Goal: Transaction & Acquisition: Purchase product/service

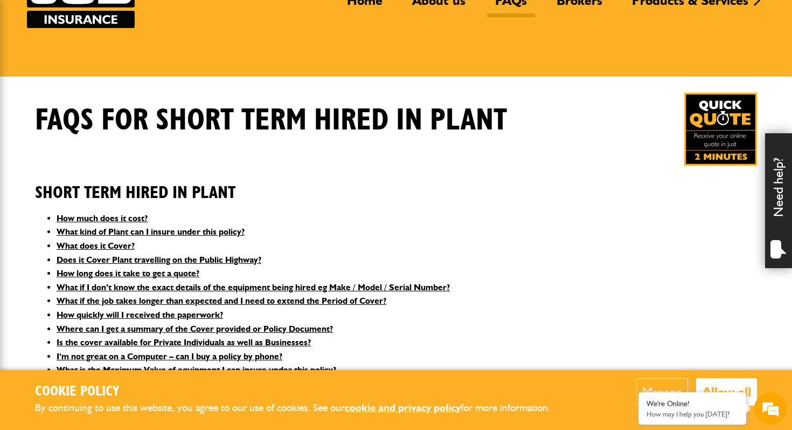
scroll to position [122, 0]
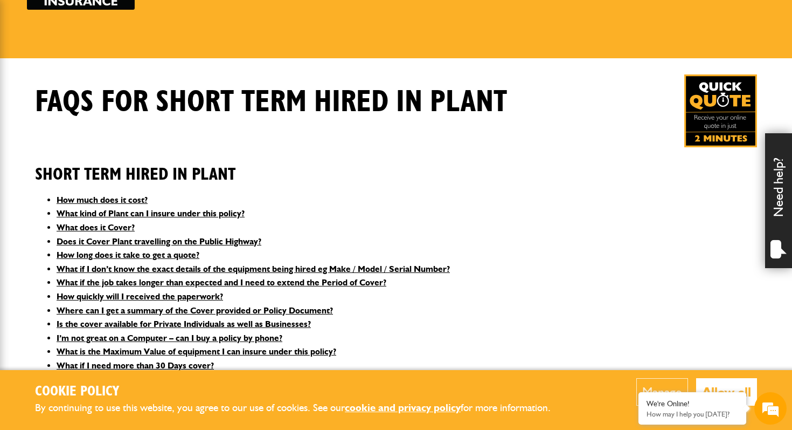
click at [744, 381] on button "Allow all" at bounding box center [726, 391] width 61 height 27
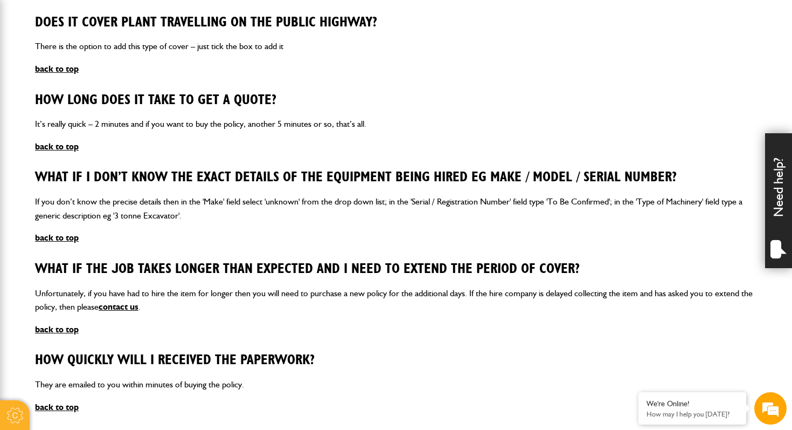
scroll to position [855, 0]
click at [126, 146] on article "How long does it take to get a quote? It’s really quick – 2 minutes and if you …" at bounding box center [396, 122] width 722 height 61
click at [54, 141] on link "back to top" at bounding box center [57, 146] width 44 height 10
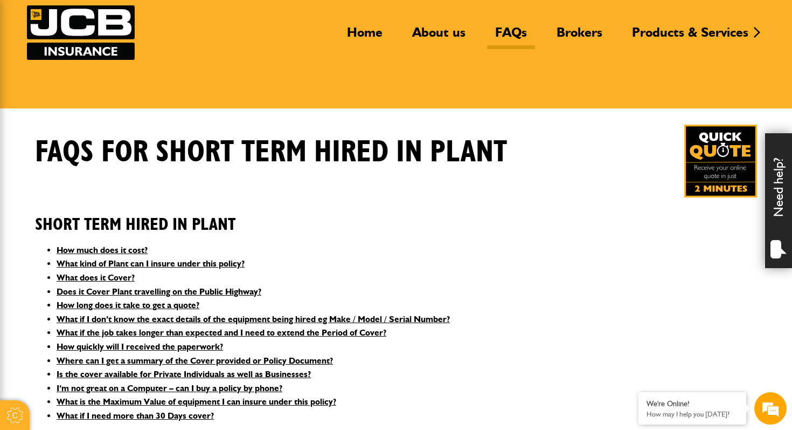
scroll to position [0, 0]
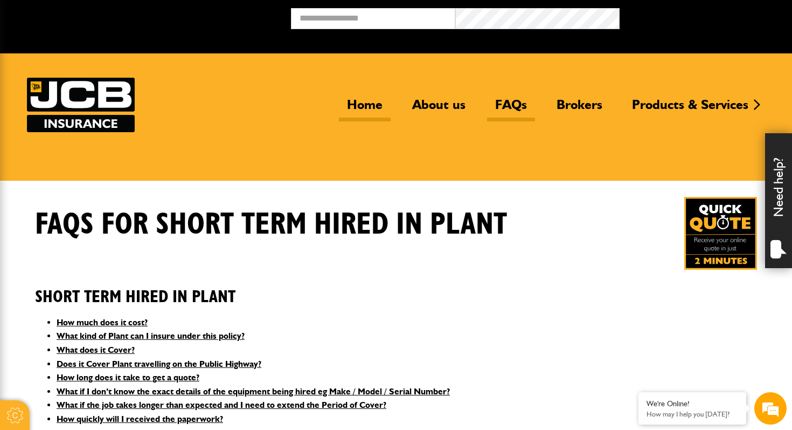
click at [358, 105] on link "Home" at bounding box center [365, 108] width 52 height 25
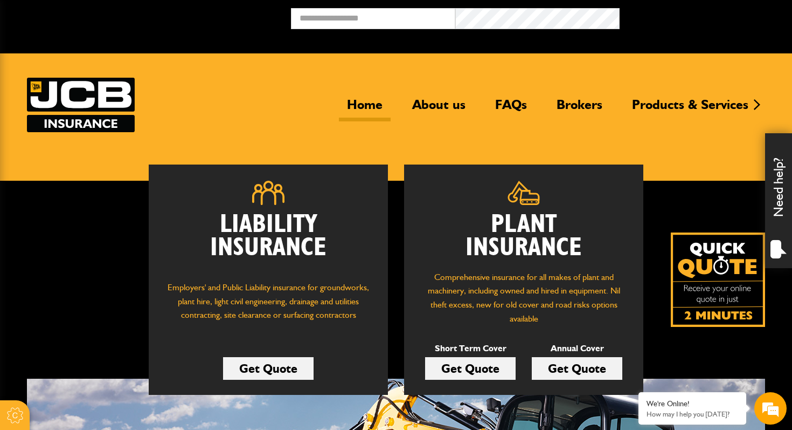
click at [468, 367] on link "Get Quote" at bounding box center [470, 368] width 91 height 23
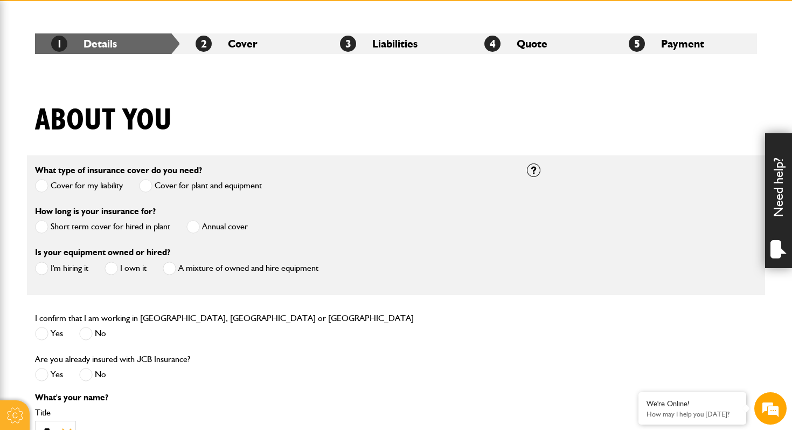
scroll to position [180, 0]
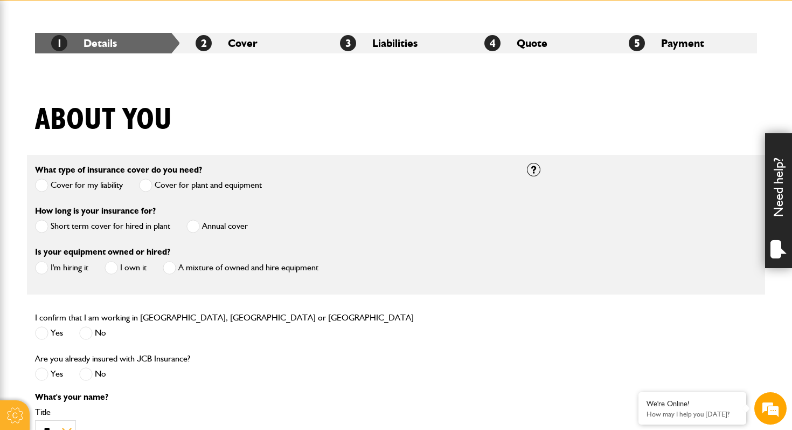
click at [44, 225] on span at bounding box center [41, 225] width 13 height 13
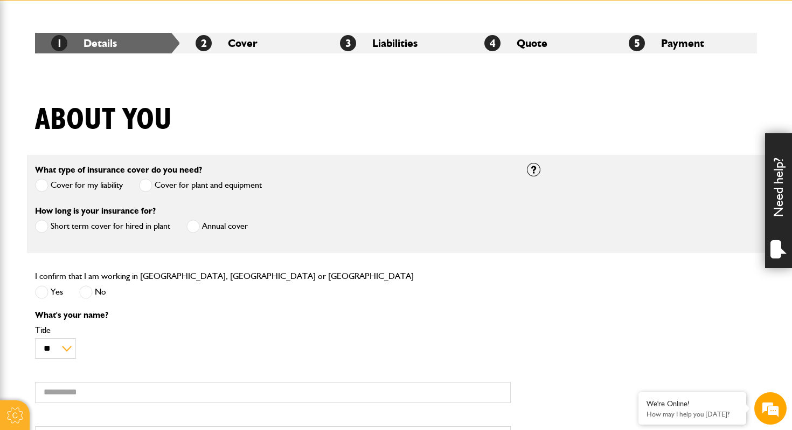
scroll to position [265, 0]
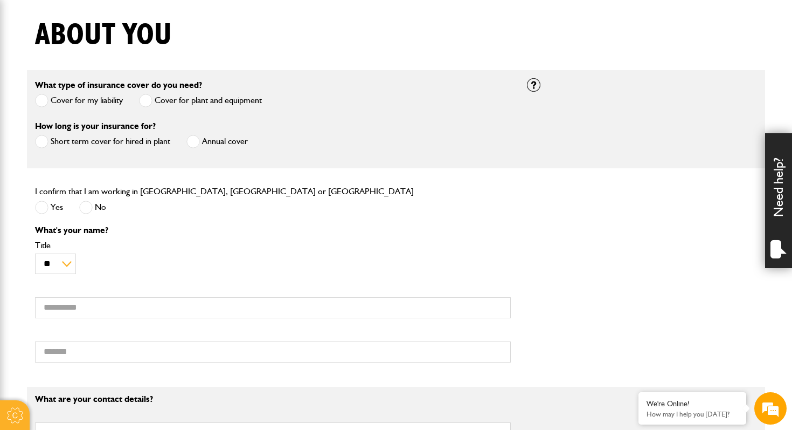
click at [45, 206] on span at bounding box center [41, 206] width 13 height 13
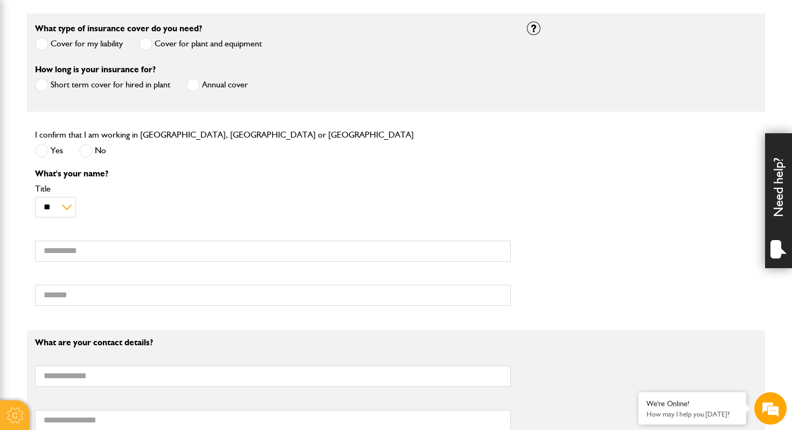
scroll to position [368, 0]
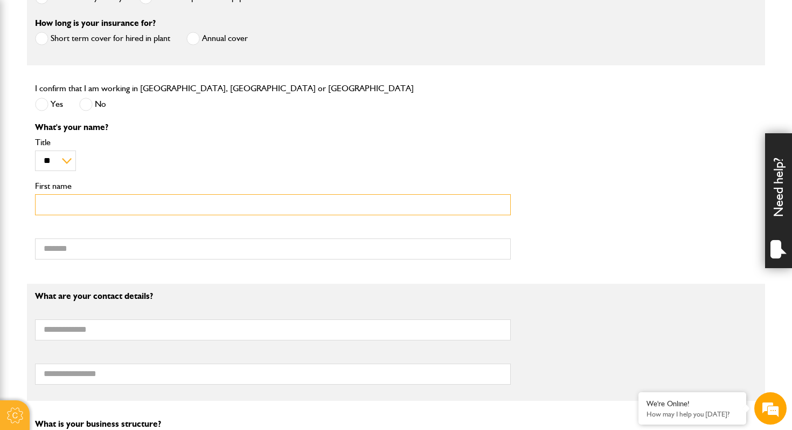
click at [60, 207] on input "First name" at bounding box center [273, 204] width 476 height 21
type input "***"
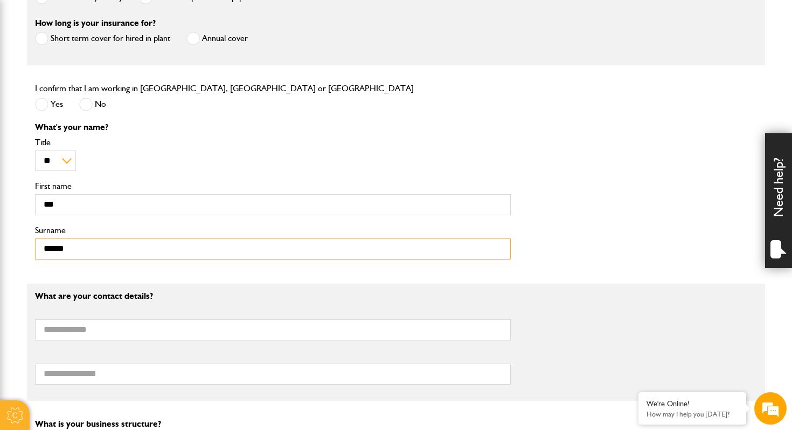
type input "******"
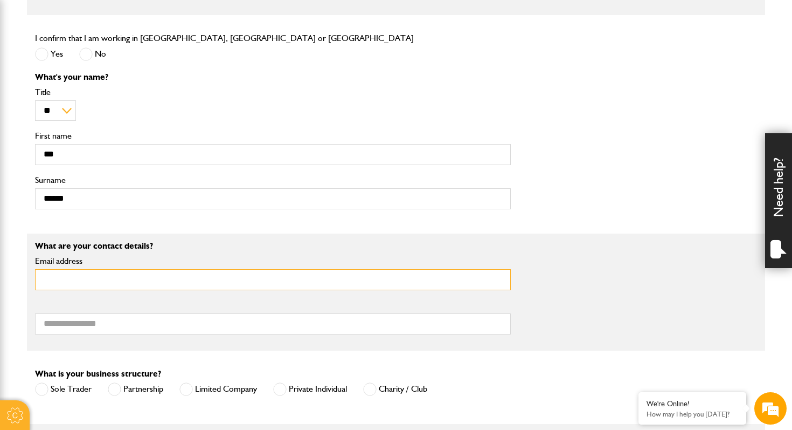
scroll to position [444, 0]
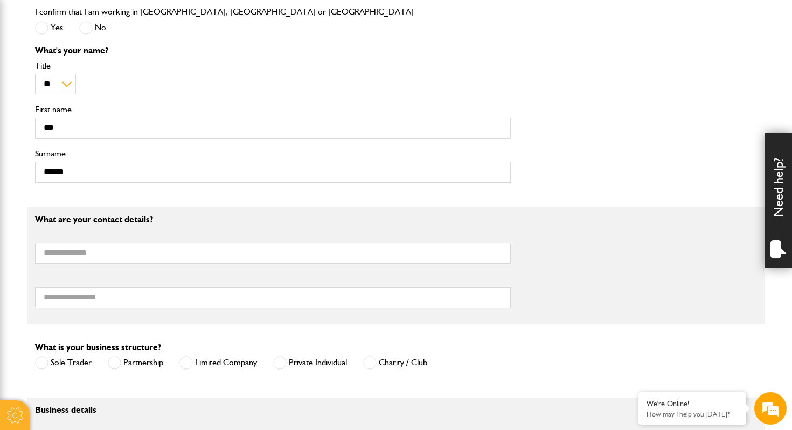
click at [61, 226] on div "What are your contact details? Email address Telephone number" at bounding box center [273, 265] width 492 height 101
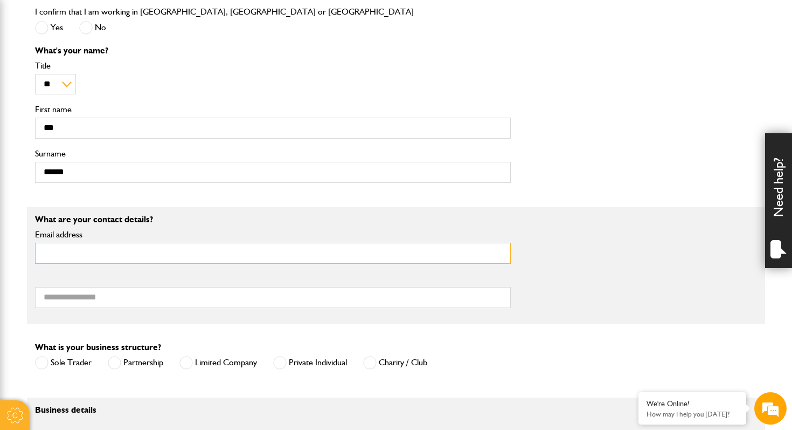
click at [65, 252] on input "Email address" at bounding box center [273, 253] width 476 height 21
type input "**********"
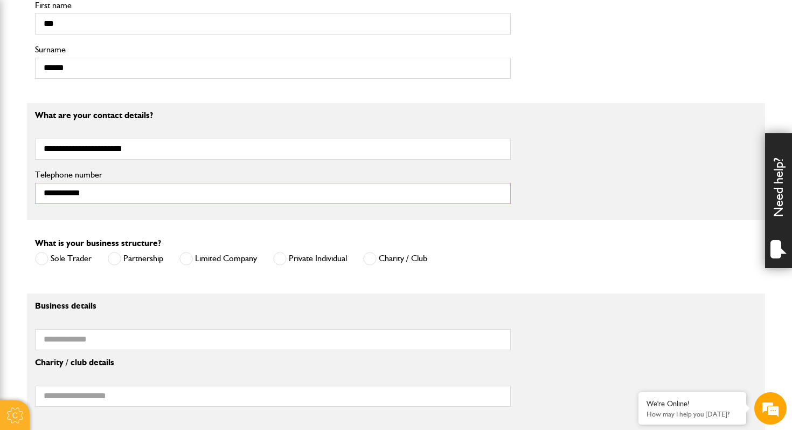
scroll to position [572, 0]
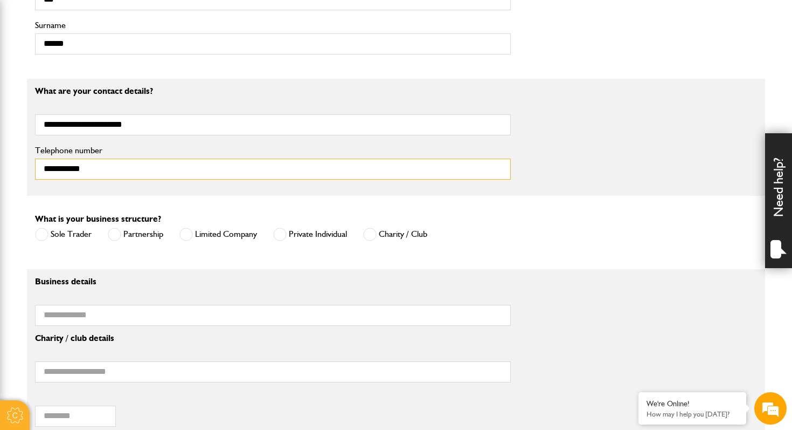
type input "**********"
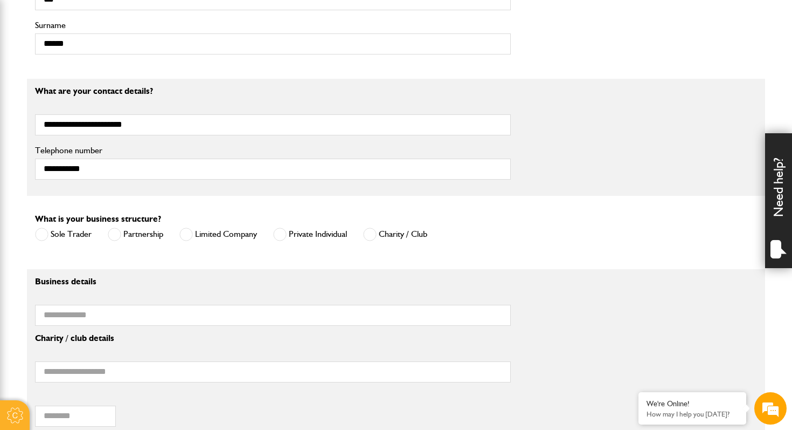
click at [193, 241] on label "Limited Company" at bounding box center [218, 233] width 78 height 13
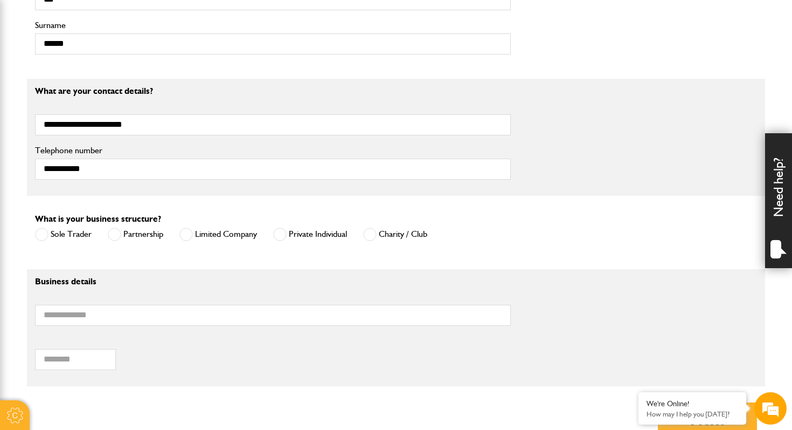
scroll to position [584, 0]
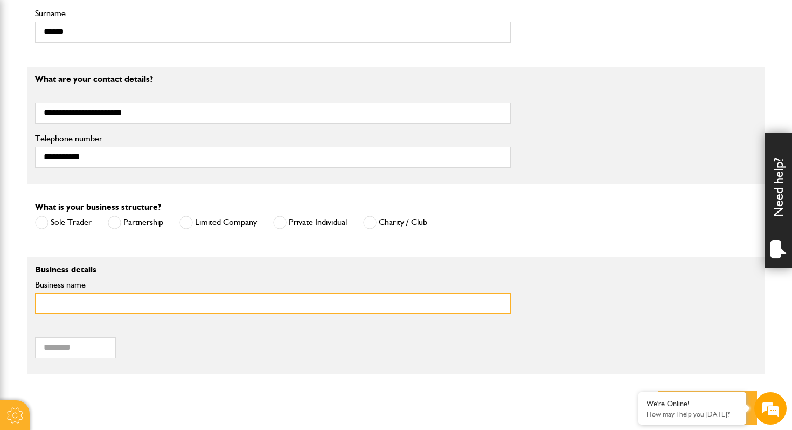
click at [78, 303] on input "Business name" at bounding box center [273, 303] width 476 height 21
type input "**********"
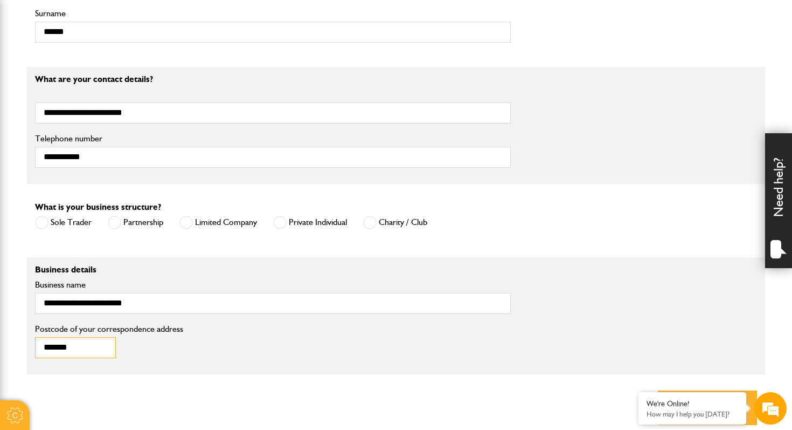
type input "*******"
click at [163, 343] on div "******* Postcode of your correspondence address" at bounding box center [117, 340] width 164 height 33
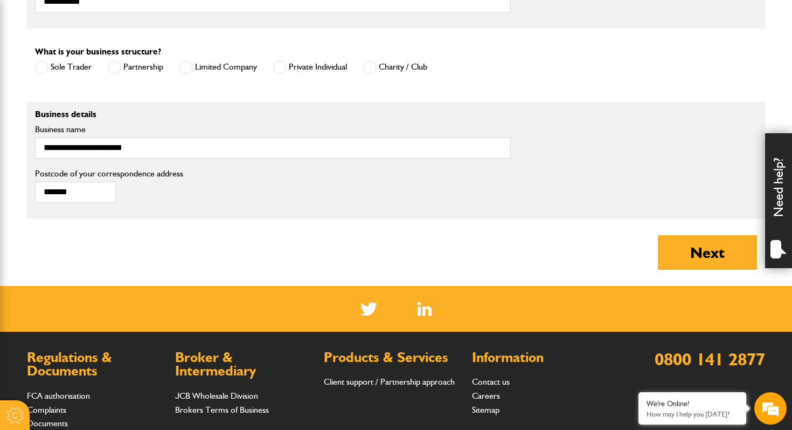
scroll to position [740, 0]
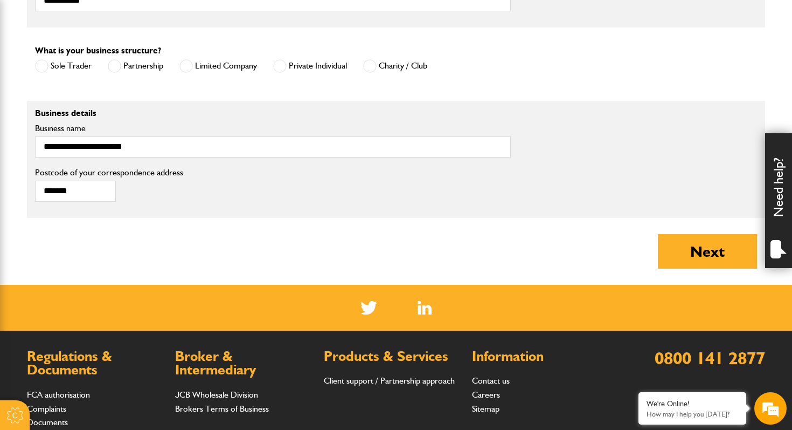
click at [698, 265] on button "Next" at bounding box center [707, 251] width 99 height 34
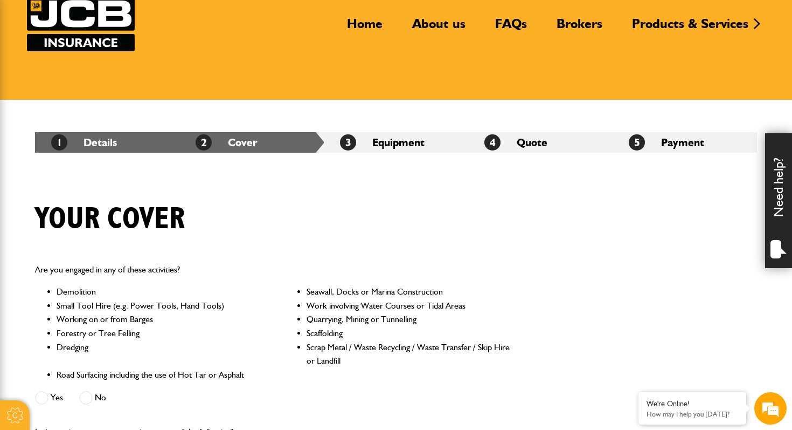
scroll to position [84, 0]
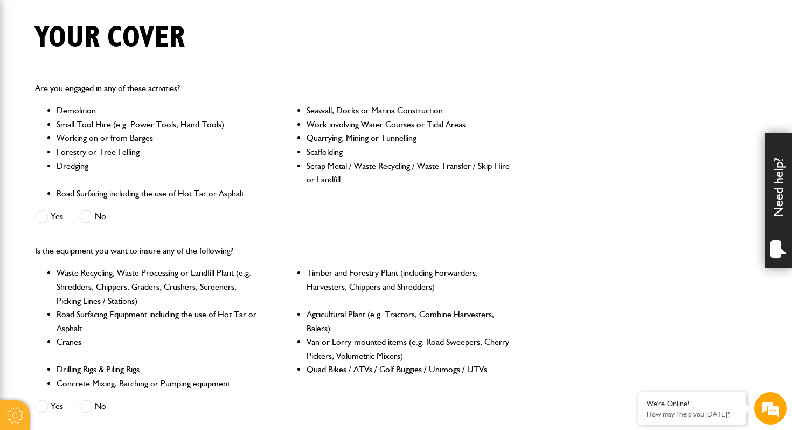
scroll to position [268, 0]
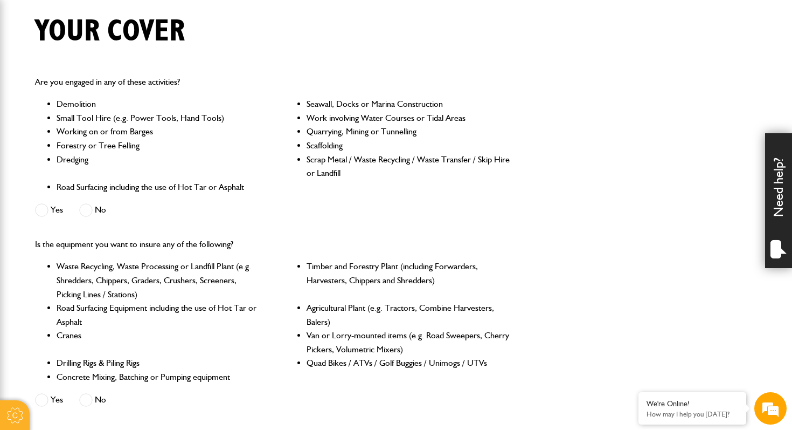
click at [18, 75] on body "Cookie Options You can control which cookies we use with the form below. Please…" at bounding box center [396, 382] width 792 height 1301
click at [19, 82] on body "Cookie Options You can control which cookies we use with the form below. Please…" at bounding box center [396, 382] width 792 height 1301
drag, startPoint x: 310, startPoint y: 143, endPoint x: 364, endPoint y: 143, distance: 53.9
click at [364, 143] on li "Scaffolding" at bounding box center [409, 145] width 204 height 14
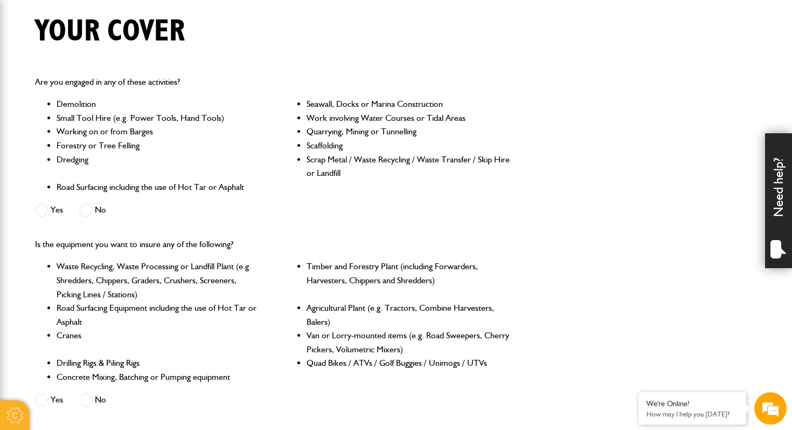
click at [285, 143] on ul "Demolition Seawall, Docks or Marina Construction Small Tool Hire (e.g. Power To…" at bounding box center [273, 145] width 476 height 96
click at [85, 210] on span at bounding box center [85, 209] width 13 height 13
click at [227, 162] on li "Dredging" at bounding box center [159, 166] width 204 height 27
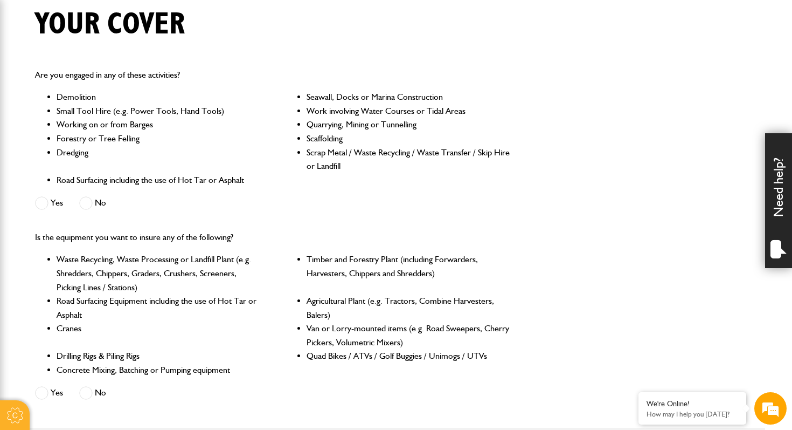
scroll to position [276, 0]
click at [259, 182] on li "Road Surfacing including the use of Hot Tar or Asphalt" at bounding box center [159, 179] width 204 height 14
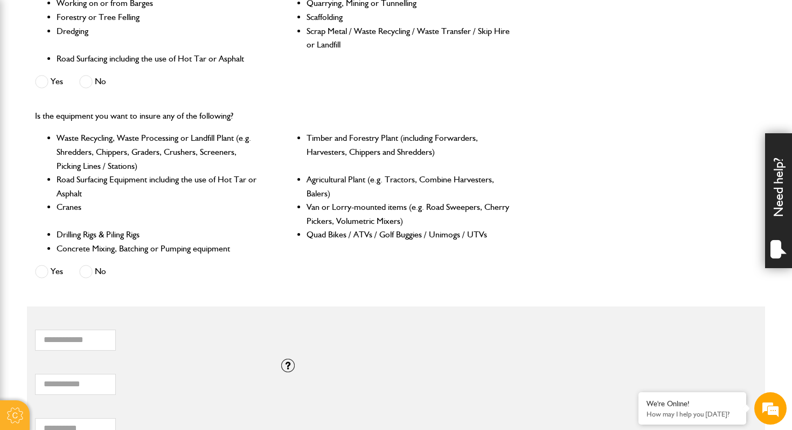
scroll to position [399, 0]
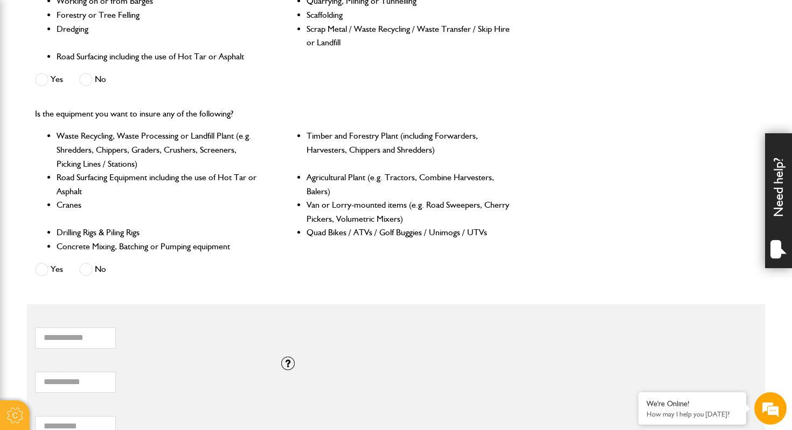
click at [266, 111] on p "Is the equipment you want to insure any of the following?" at bounding box center [273, 114] width 476 height 14
click at [27, 114] on div "Is the equipment you want to insure any of the following? Waste Recycling, Wast…" at bounding box center [273, 193] width 492 height 190
click at [80, 183] on li "Road Surfacing Equipment including the use of Hot Tar or Asphalt" at bounding box center [159, 183] width 204 height 27
click at [96, 199] on li "Cranes" at bounding box center [159, 211] width 204 height 27
click at [265, 139] on ul "Waste Recycling, Waste Processing or Landfill Plant (e.g. Shredders, Chippers, …" at bounding box center [273, 191] width 476 height 124
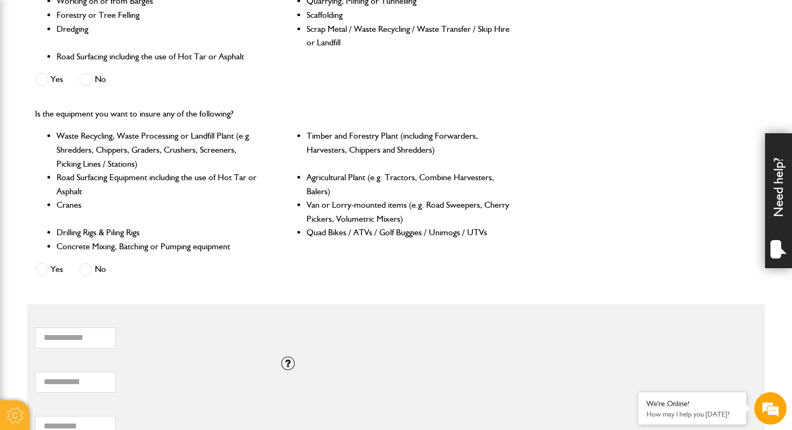
click at [304, 135] on ul "Waste Recycling, Waste Processing or Landfill Plant (e.g. Shredders, Chippers, …" at bounding box center [273, 191] width 476 height 124
click at [275, 136] on ul "Waste Recycling, Waste Processing or Landfill Plant (e.g. Shredders, Chippers, …" at bounding box center [273, 191] width 476 height 124
click at [282, 183] on ul "Waste Recycling, Waste Processing or Landfill Plant (e.g. Shredders, Chippers, …" at bounding box center [273, 191] width 476 height 124
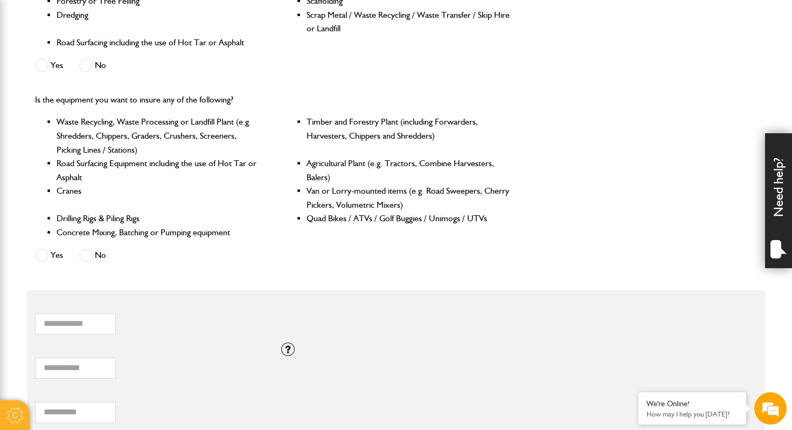
scroll to position [413, 0]
click at [284, 195] on ul "Waste Recycling, Waste Processing or Landfill Plant (e.g. Shredders, Chippers, …" at bounding box center [273, 176] width 476 height 124
click at [279, 205] on ul "Waste Recycling, Waste Processing or Landfill Plant (e.g. Shredders, Chippers, …" at bounding box center [273, 176] width 476 height 124
click at [86, 253] on span at bounding box center [85, 254] width 13 height 13
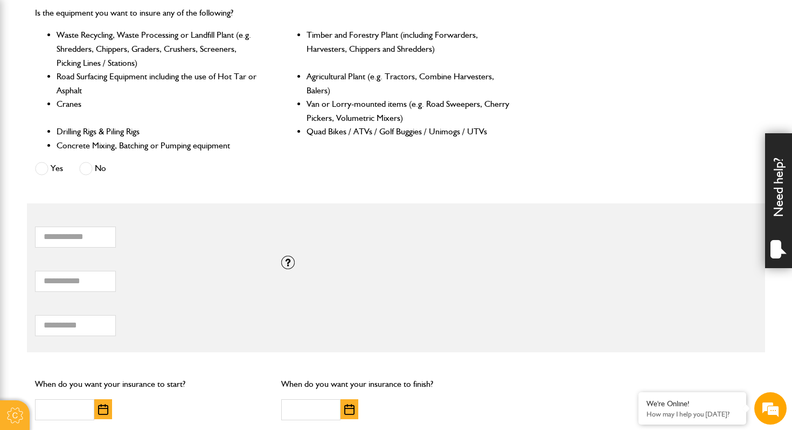
scroll to position [510, 0]
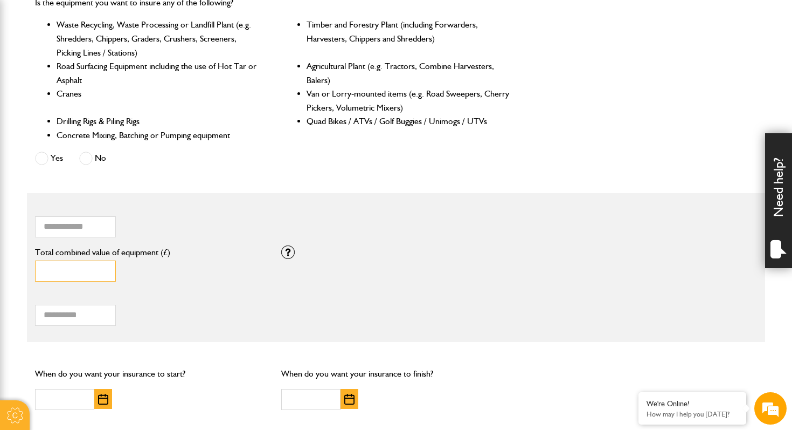
click at [80, 266] on input "*" at bounding box center [75, 270] width 81 height 21
type input "*"
type input "*****"
click at [0, 299] on body "Cookie Options You can control which cookies we use with the form below. Please…" at bounding box center [396, 140] width 792 height 1301
click at [67, 327] on div "Total hiring fees Please enter a minimum value of 25 for total hiring fees." at bounding box center [150, 311] width 246 height 44
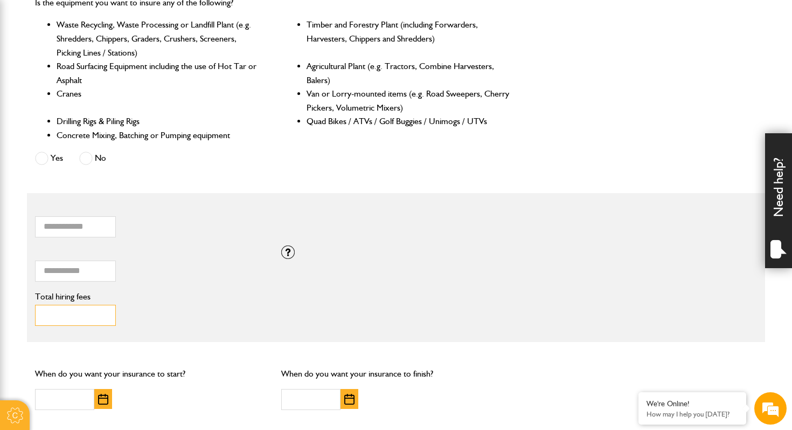
click at [56, 318] on input "Total hiring fees" at bounding box center [75, 314] width 81 height 21
click at [25, 283] on body "Cookie Options You can control which cookies we use with the form below. Please…" at bounding box center [396, 140] width 792 height 1301
click at [63, 313] on input "Total hiring fees" at bounding box center [75, 314] width 81 height 21
click at [16, 214] on body "Cookie Options You can control which cookies we use with the form below. Please…" at bounding box center [396, 140] width 792 height 1301
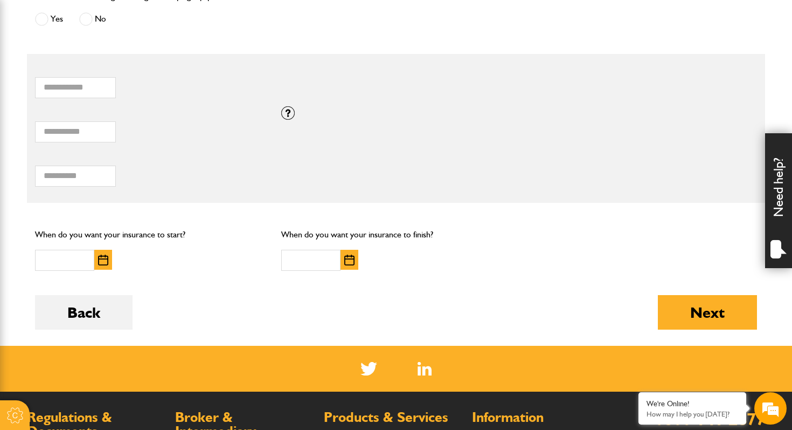
scroll to position [665, 0]
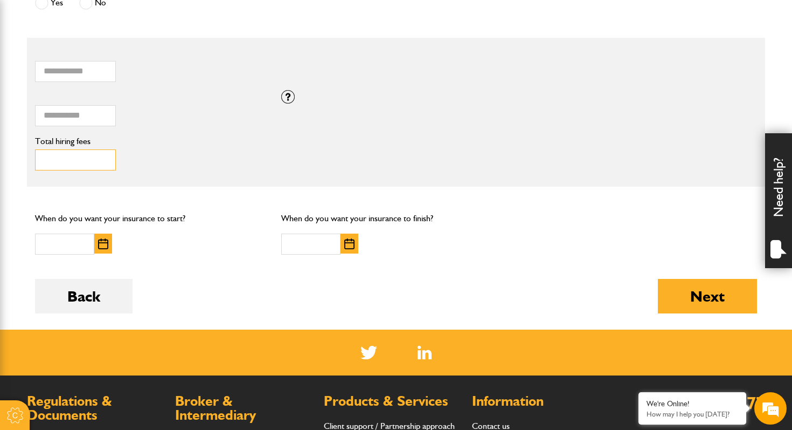
click at [75, 167] on input "Total hiring fees" at bounding box center [75, 159] width 81 height 21
click at [101, 246] on img "button" at bounding box center [103, 243] width 10 height 11
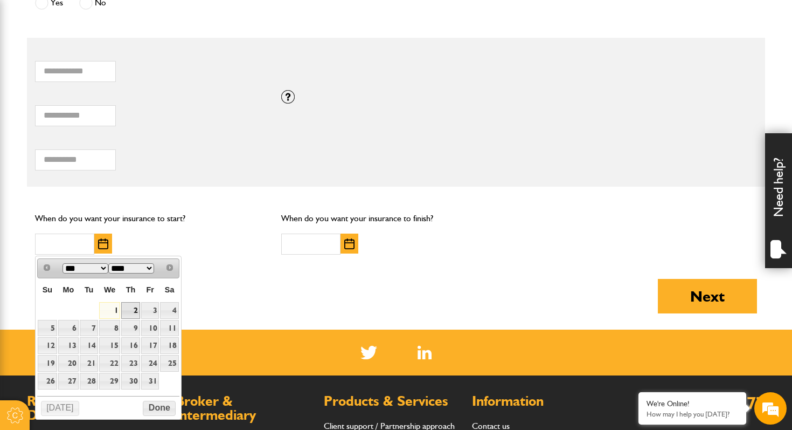
click at [129, 311] on link "2" at bounding box center [130, 310] width 18 height 17
type input "**********"
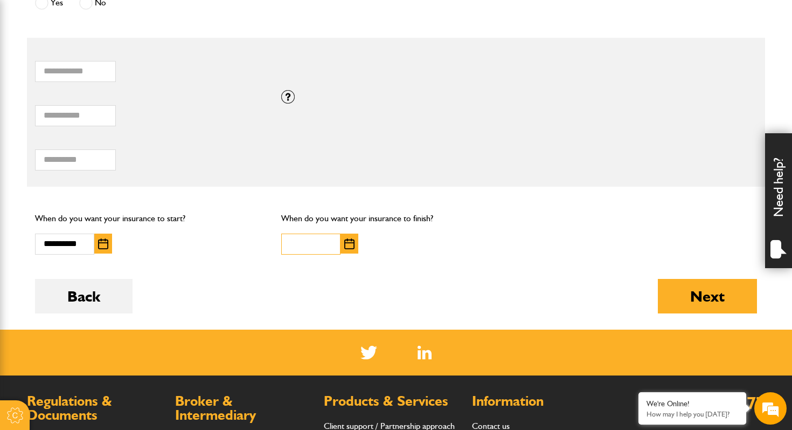
click at [304, 245] on input "text" at bounding box center [310, 243] width 59 height 21
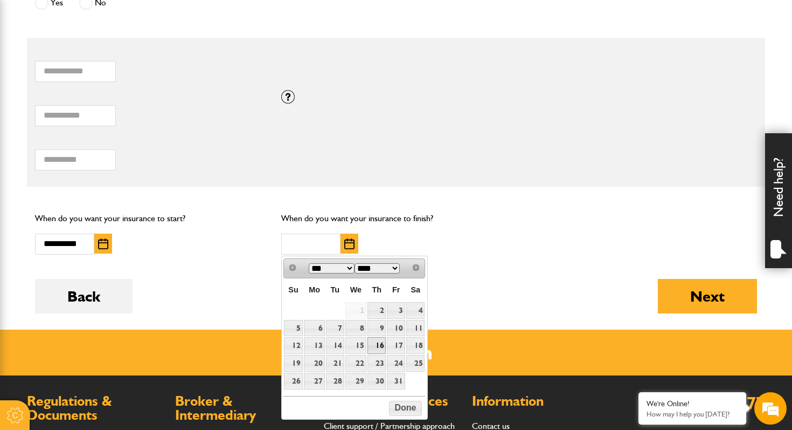
click at [382, 348] on link "16" at bounding box center [377, 345] width 18 height 17
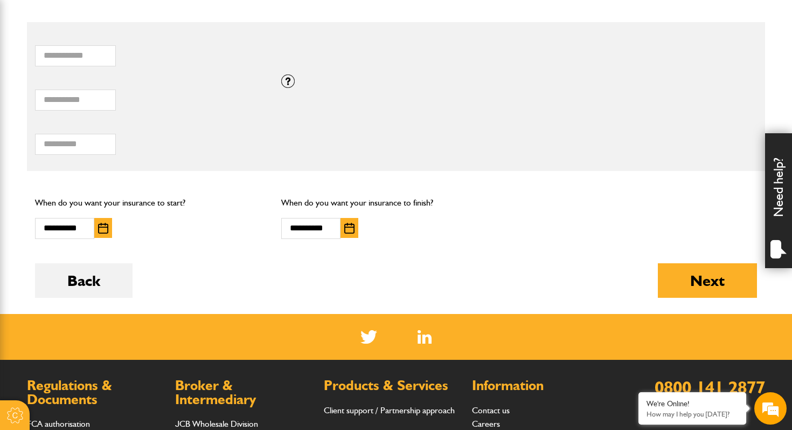
scroll to position [699, 0]
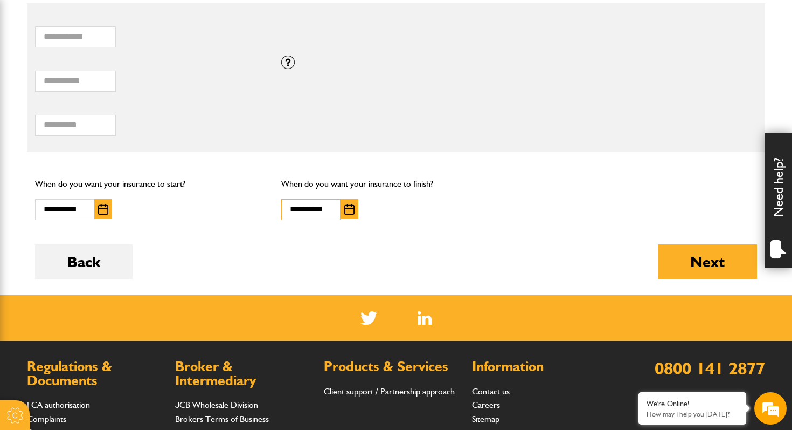
click at [340, 206] on input "**********" at bounding box center [310, 209] width 59 height 21
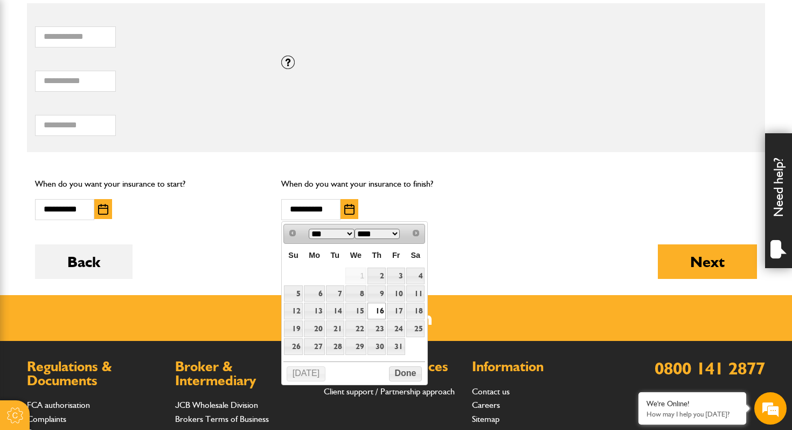
click at [350, 209] on img "button" at bounding box center [349, 209] width 10 height 11
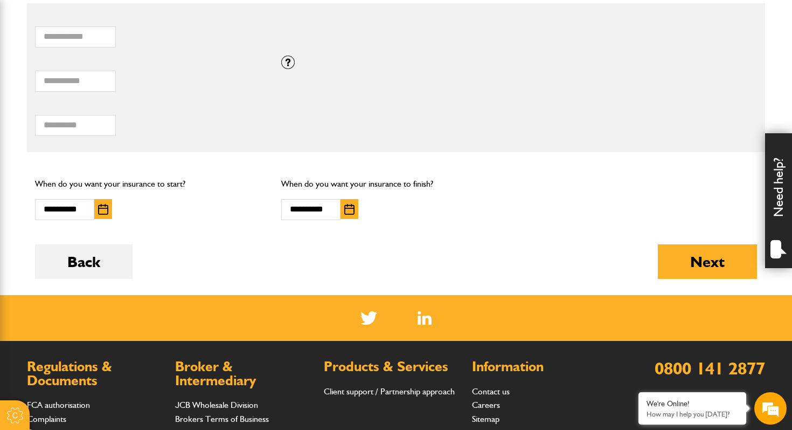
click at [346, 207] on img "button" at bounding box center [349, 209] width 10 height 11
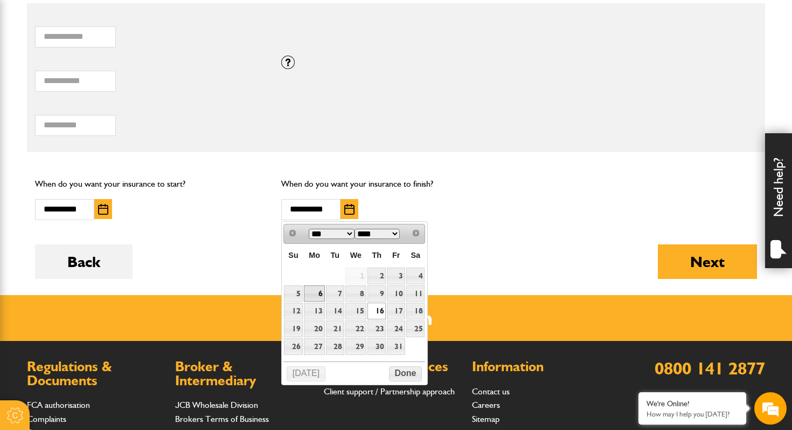
click at [315, 294] on link "6" at bounding box center [314, 293] width 21 height 17
type input "**********"
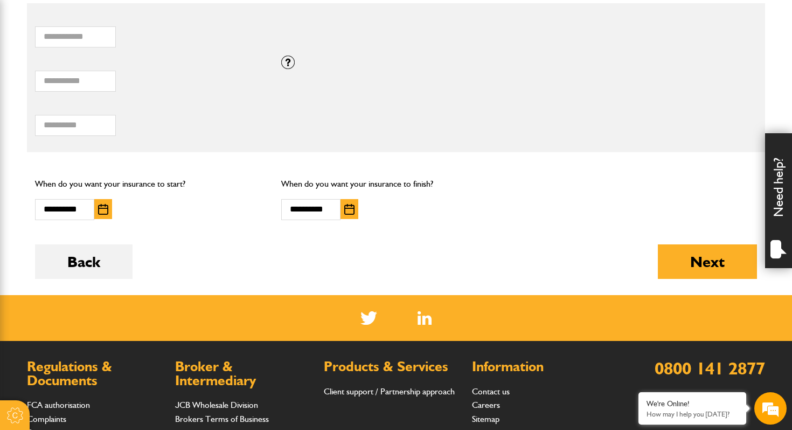
click at [244, 228] on div "**********" at bounding box center [150, 198] width 246 height 60
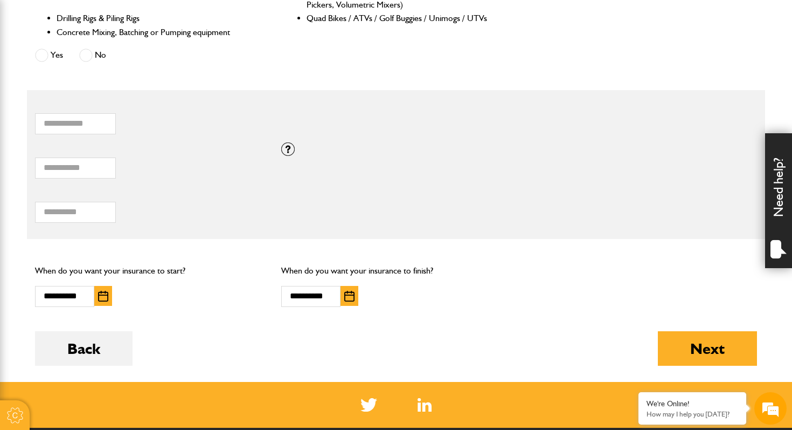
scroll to position [607, 0]
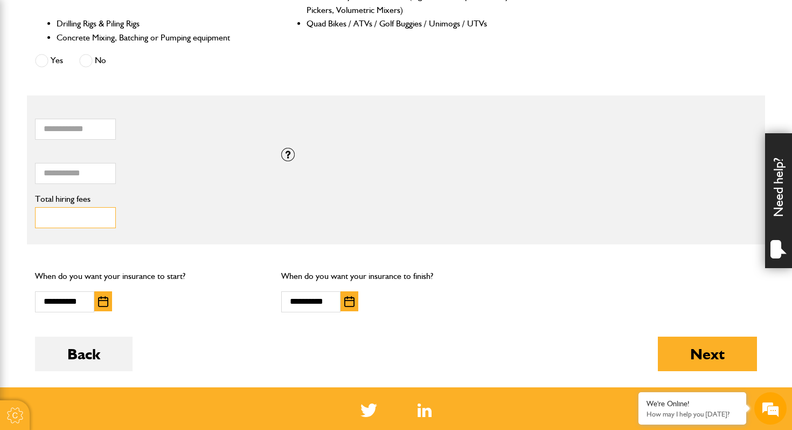
click at [77, 219] on input "Total hiring fees" at bounding box center [75, 217] width 81 height 21
click at [17, 160] on body "Cookie Options You can control which cookies we use with the form below. Please…" at bounding box center [396, 43] width 792 height 1301
click at [56, 219] on input "Total hiring fees" at bounding box center [75, 217] width 81 height 21
click at [13, 178] on body "Cookie Options You can control which cookies we use with the form below. Please…" at bounding box center [396, 43] width 792 height 1301
click at [22, 217] on body "Cookie Options You can control which cookies we use with the form below. Please…" at bounding box center [396, 43] width 792 height 1301
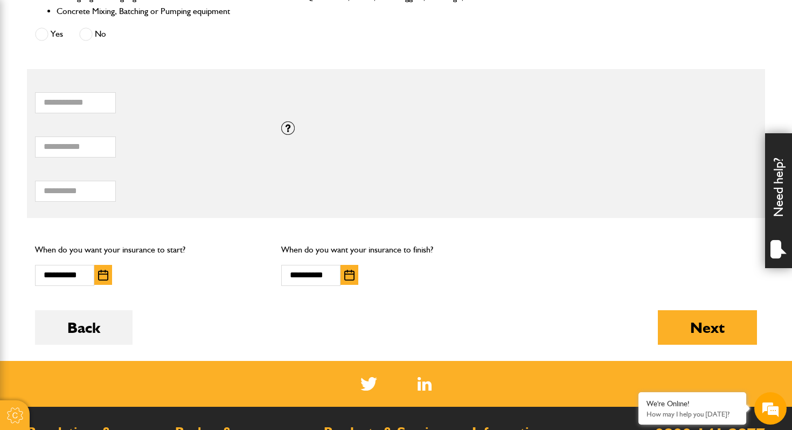
scroll to position [634, 0]
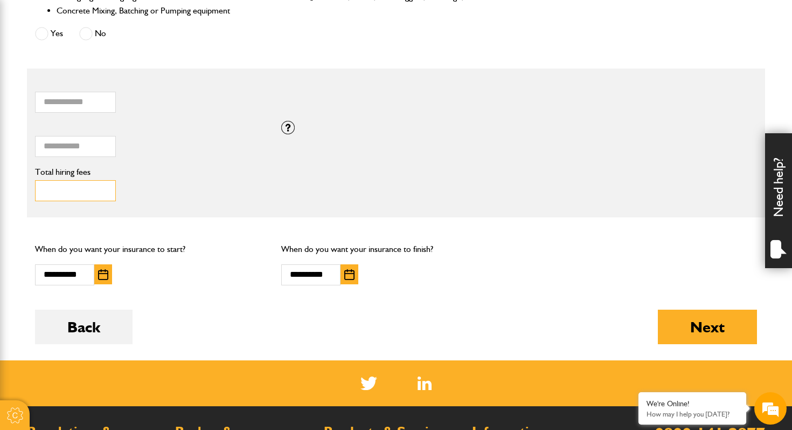
click at [78, 191] on input "Total hiring fees" at bounding box center [75, 190] width 81 height 21
type input "****"
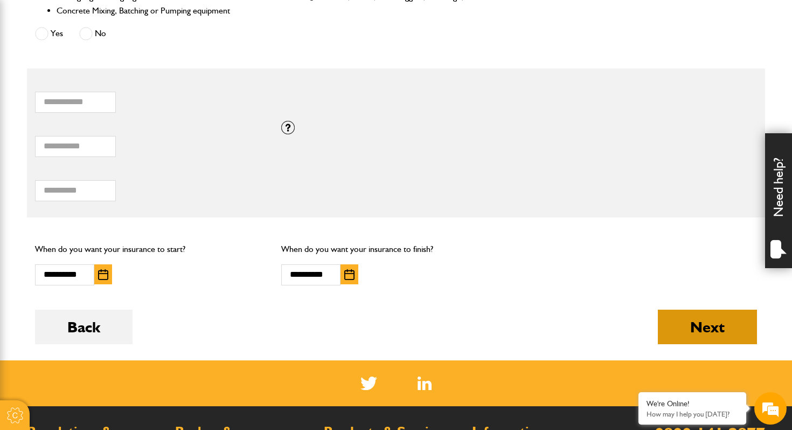
click at [667, 322] on button "Next" at bounding box center [707, 326] width 99 height 34
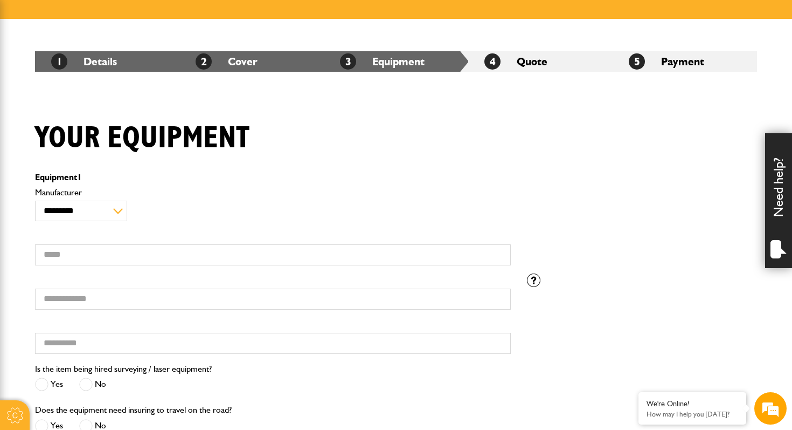
scroll to position [190, 0]
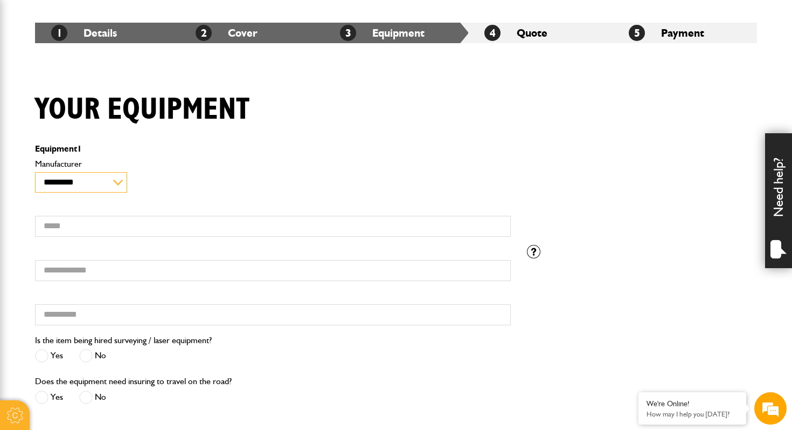
click at [94, 181] on select "**********" at bounding box center [81, 182] width 92 height 21
select select "**"
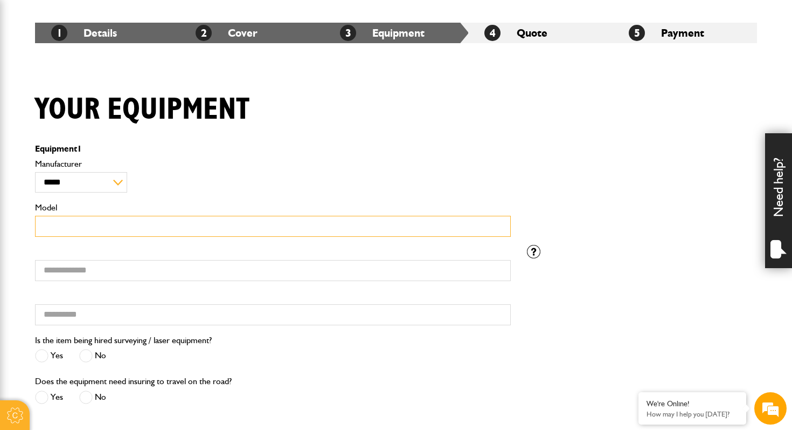
click at [156, 227] on input "Model" at bounding box center [273, 226] width 476 height 21
type input "******"
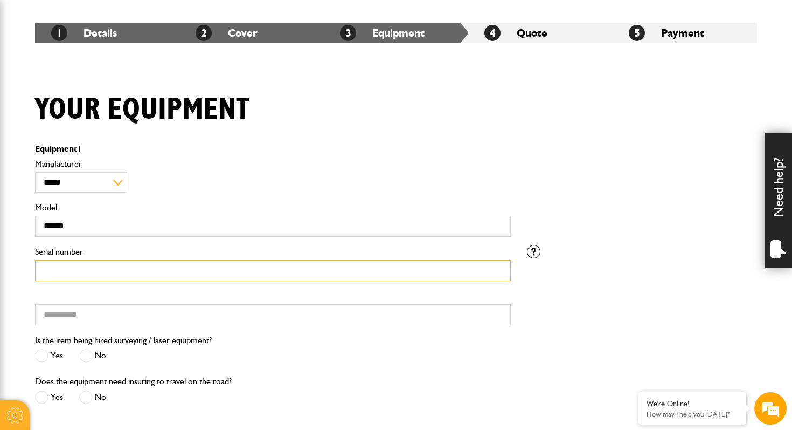
click at [117, 275] on input "Serial number" at bounding box center [273, 270] width 476 height 21
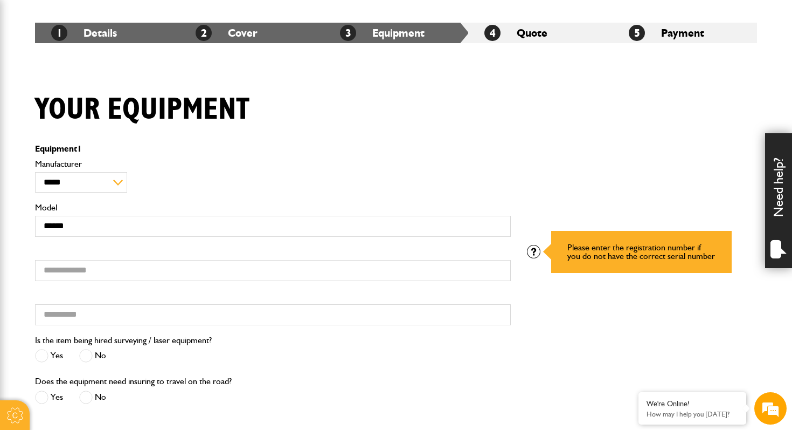
click at [536, 256] on div at bounding box center [533, 251] width 13 height 13
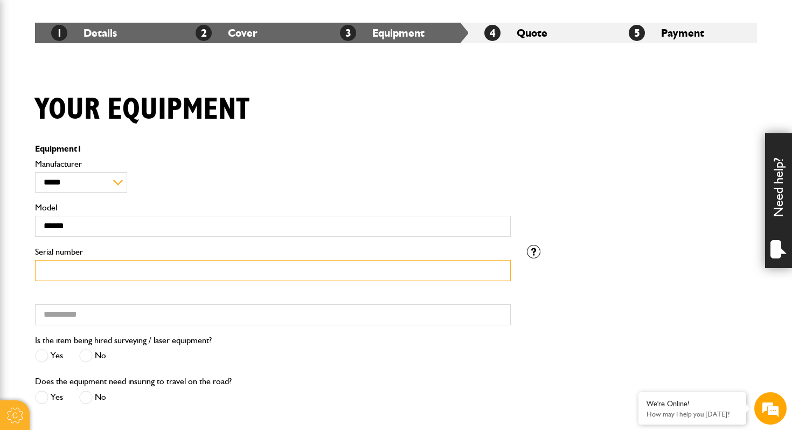
click at [466, 271] on input "Serial number" at bounding box center [273, 270] width 476 height 21
type input "********"
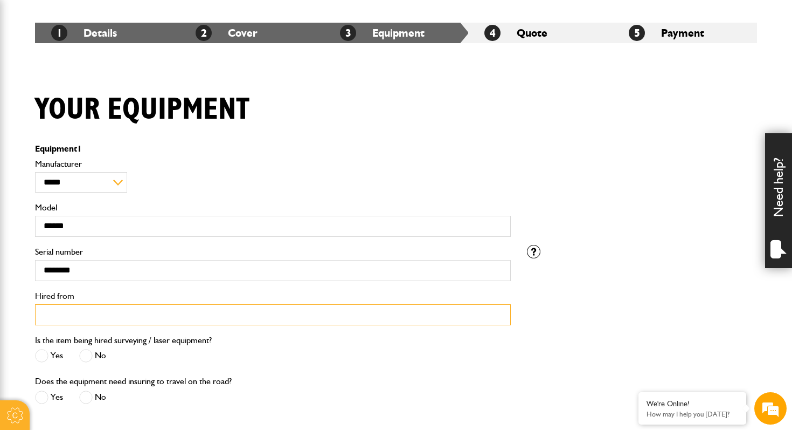
click at [82, 315] on input "Hired from" at bounding box center [273, 314] width 476 height 21
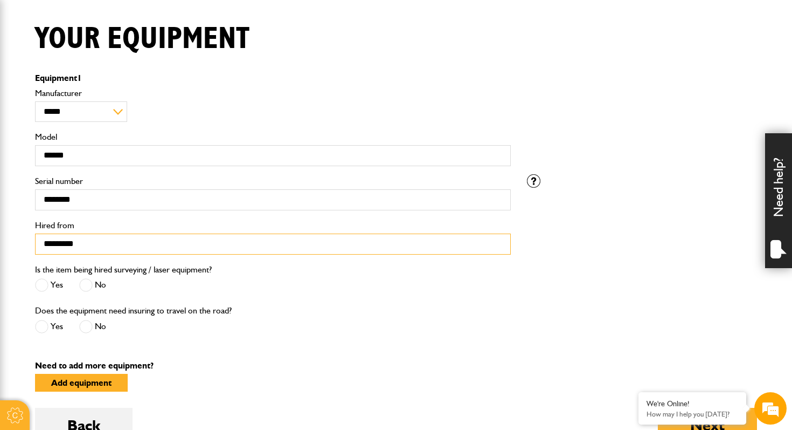
type input "*********"
click at [86, 285] on span at bounding box center [85, 284] width 13 height 13
click at [81, 327] on span at bounding box center [85, 326] width 13 height 13
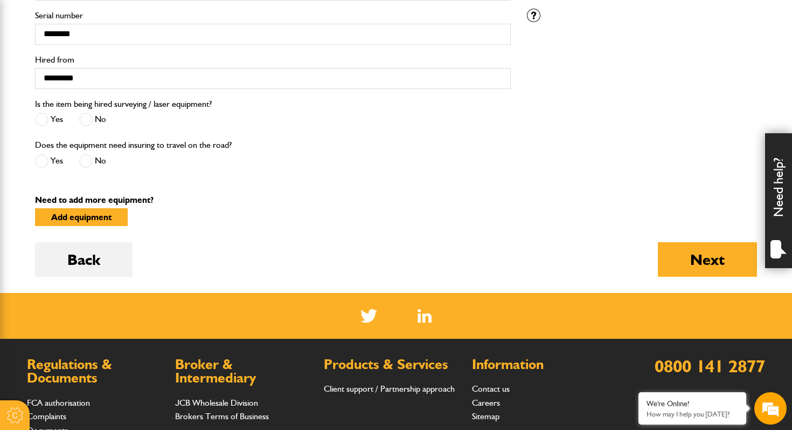
scroll to position [439, 0]
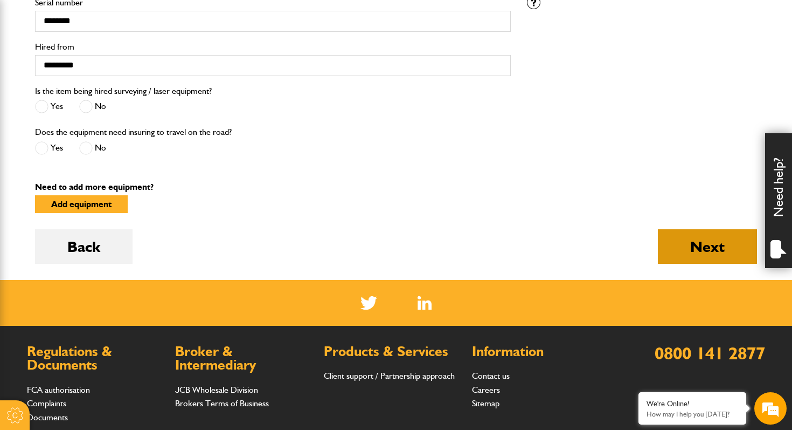
click at [680, 246] on button "Next" at bounding box center [707, 246] width 99 height 34
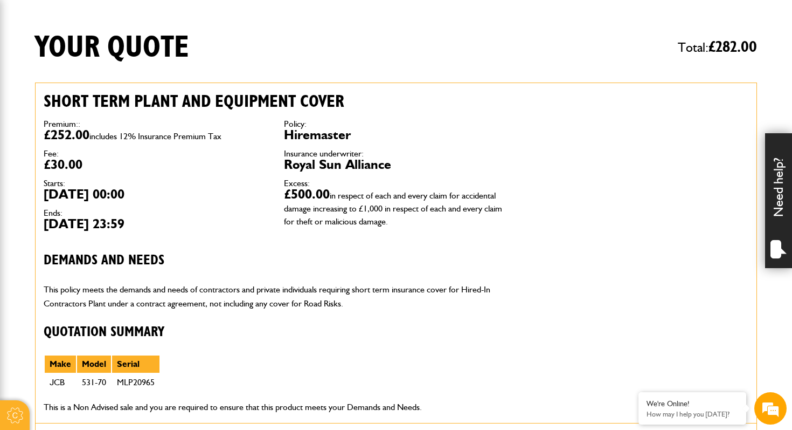
scroll to position [253, 0]
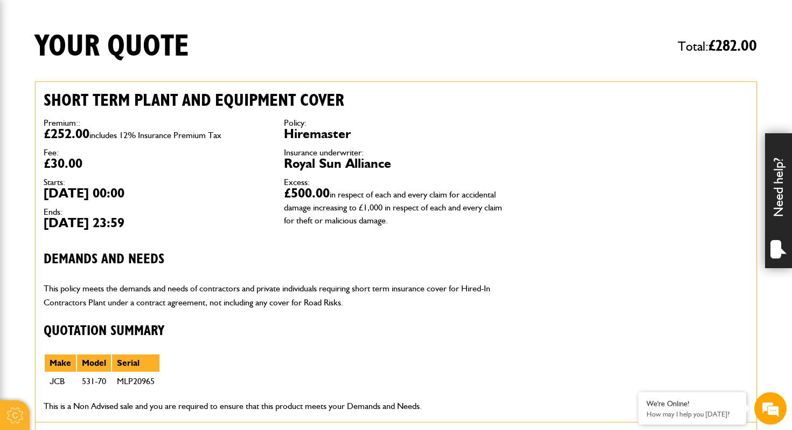
click at [242, 183] on dt "Starts:" at bounding box center [156, 182] width 224 height 9
click at [263, 193] on dd "2nd Oct 2025 00:00" at bounding box center [156, 192] width 224 height 13
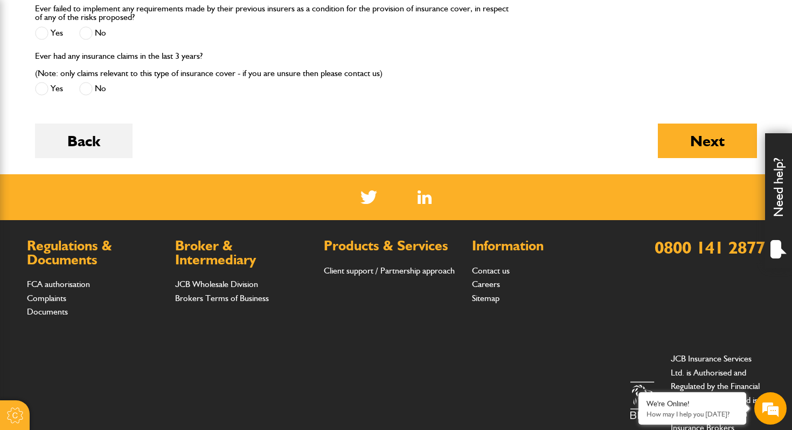
scroll to position [1285, 0]
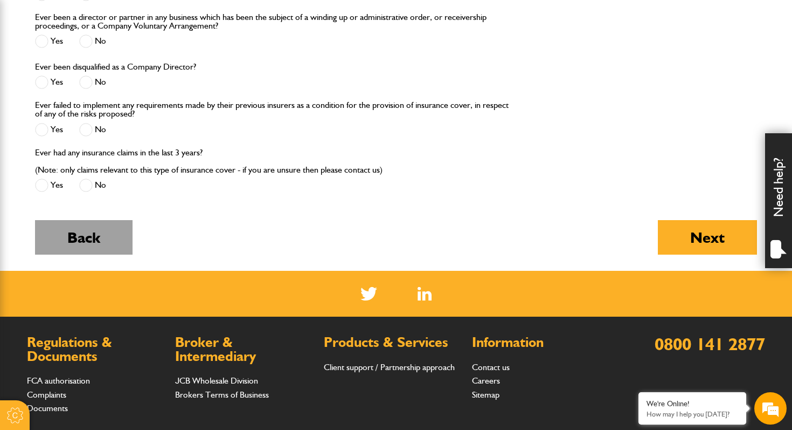
click at [71, 242] on button "Back" at bounding box center [84, 237] width 98 height 34
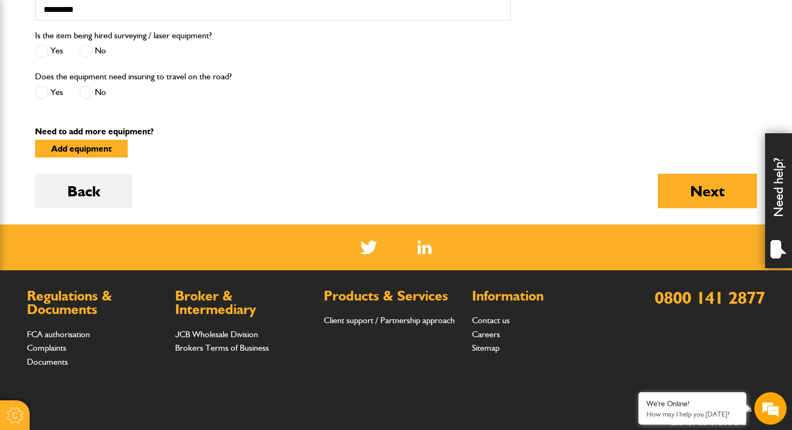
scroll to position [496, 0]
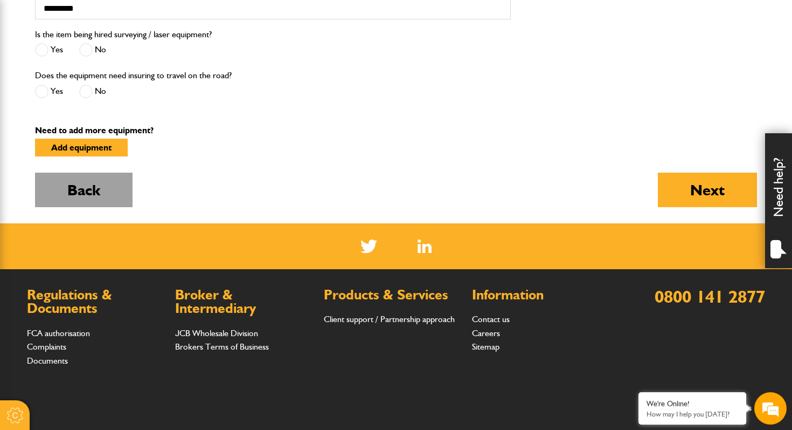
click at [90, 179] on button "Back" at bounding box center [84, 189] width 98 height 34
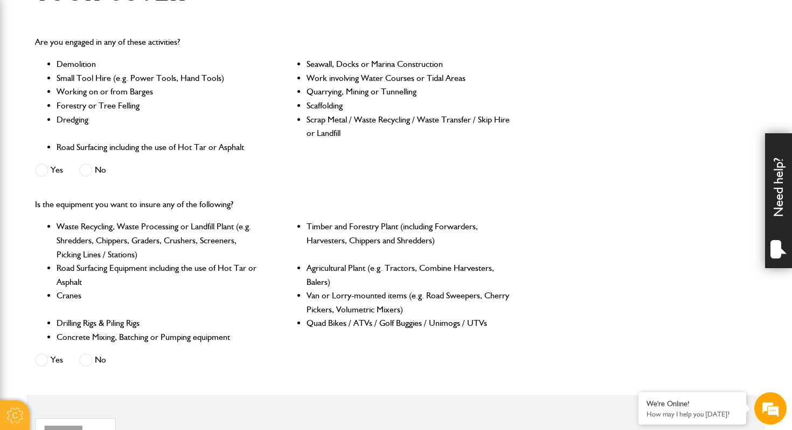
scroll to position [310, 0]
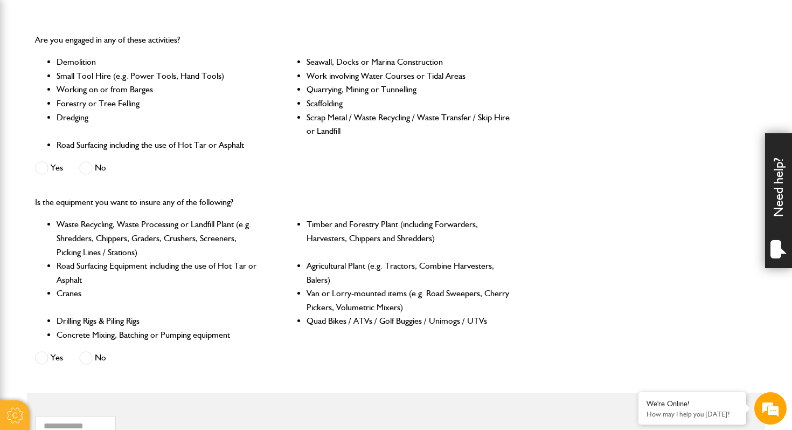
click at [37, 358] on span at bounding box center [41, 357] width 13 height 13
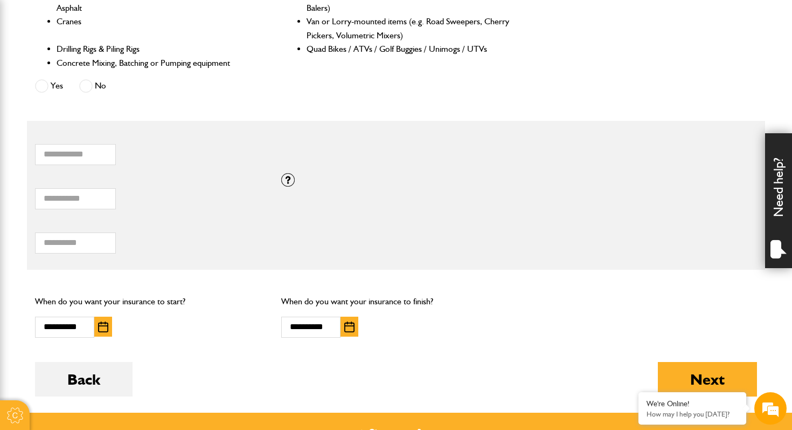
scroll to position [581, 0]
click at [732, 370] on button "Next" at bounding box center [707, 379] width 99 height 34
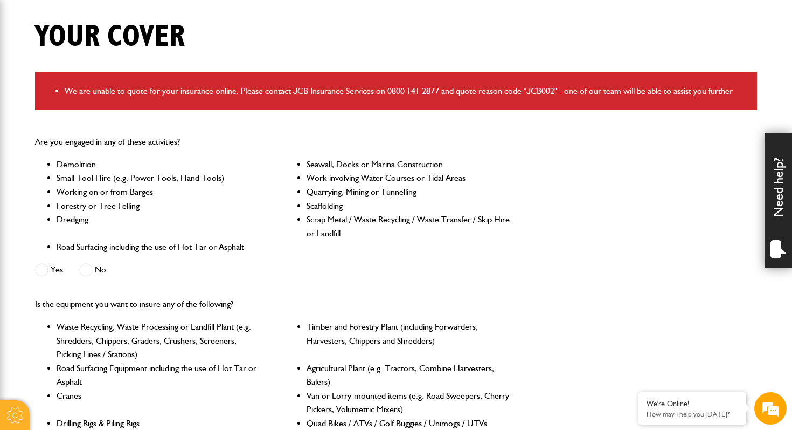
scroll to position [264, 0]
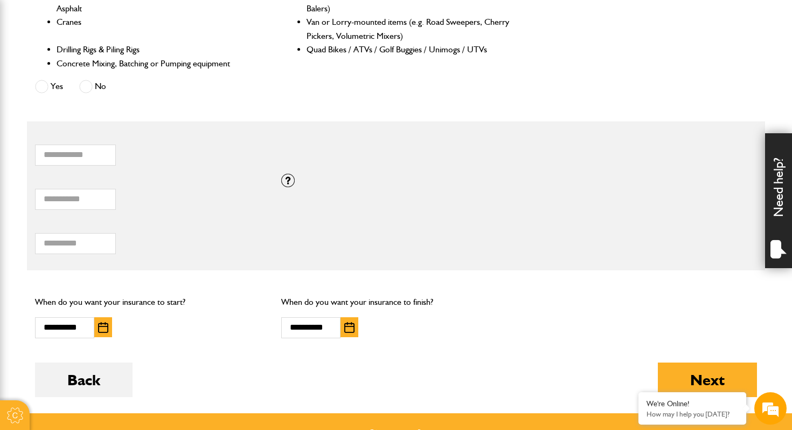
scroll to position [635, 0]
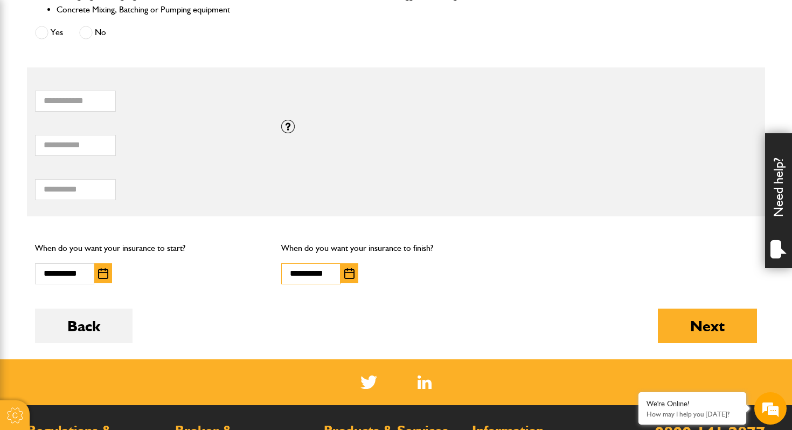
click at [322, 275] on input "**********" at bounding box center [310, 273] width 59 height 21
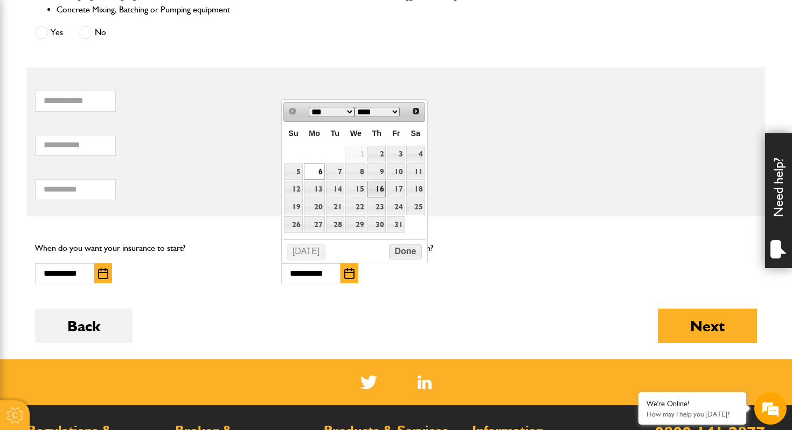
click at [383, 190] on link "16" at bounding box center [377, 189] width 18 height 17
type input "**********"
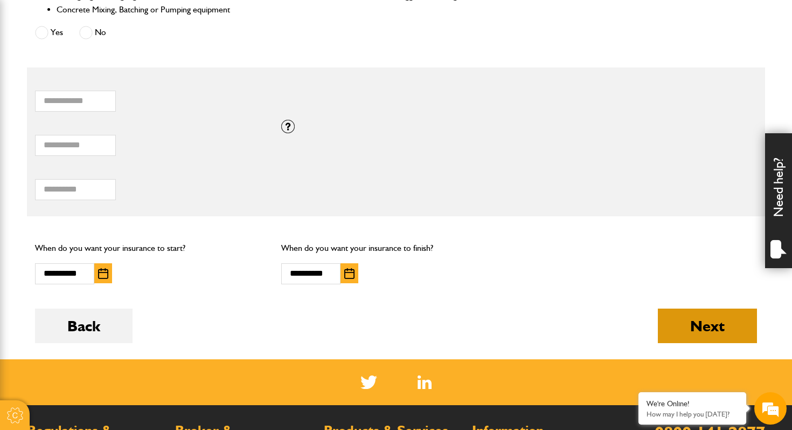
click at [701, 327] on button "Next" at bounding box center [707, 325] width 99 height 34
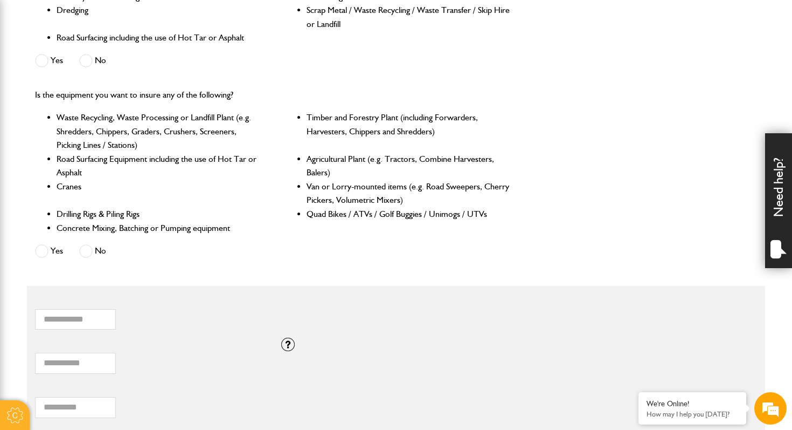
scroll to position [473, 0]
click at [93, 254] on label "No" at bounding box center [92, 250] width 27 height 13
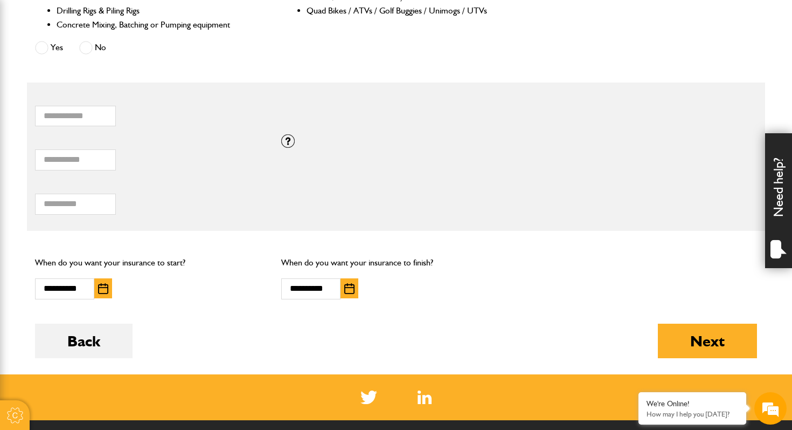
scroll to position [696, 0]
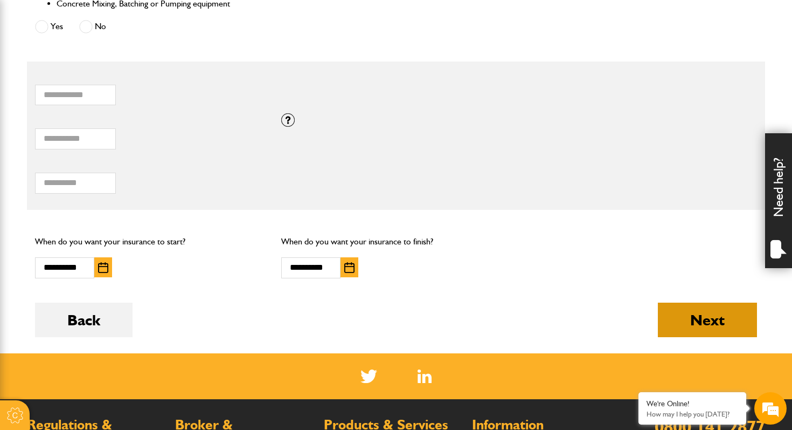
click at [700, 320] on button "Next" at bounding box center [707, 319] width 99 height 34
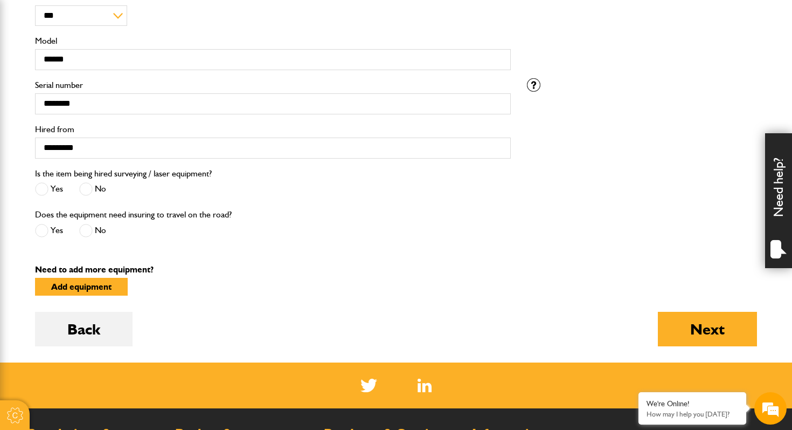
scroll to position [380, 0]
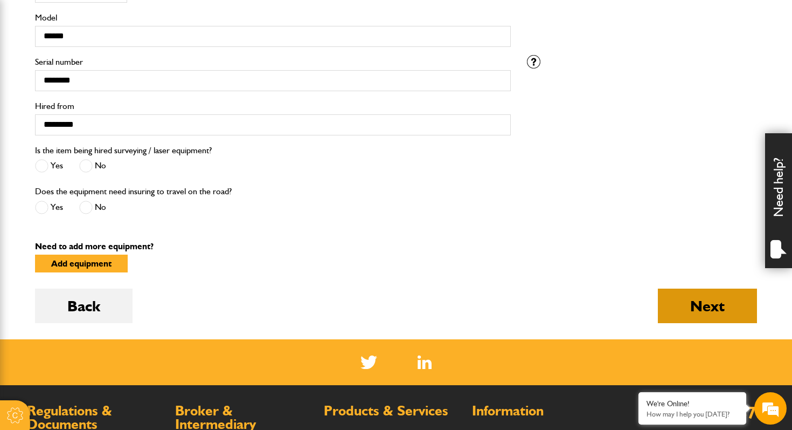
click at [682, 298] on button "Next" at bounding box center [707, 305] width 99 height 34
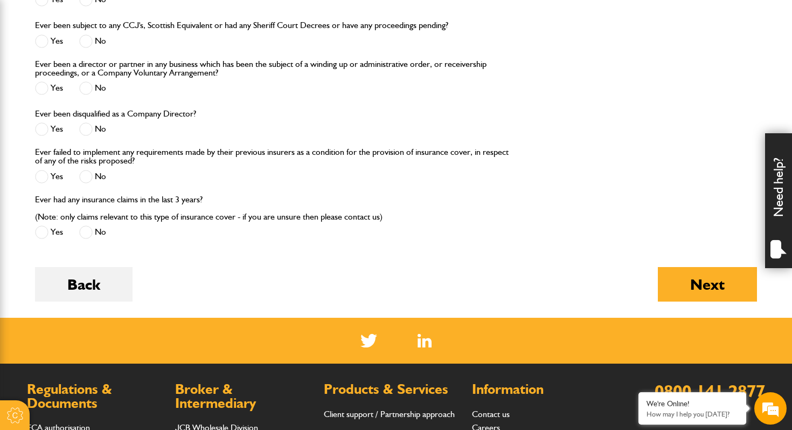
scroll to position [1438, 0]
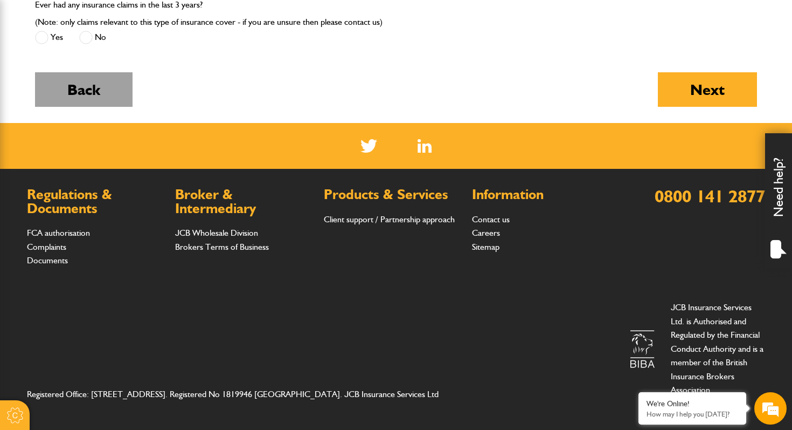
click at [86, 91] on button "Back" at bounding box center [84, 89] width 98 height 34
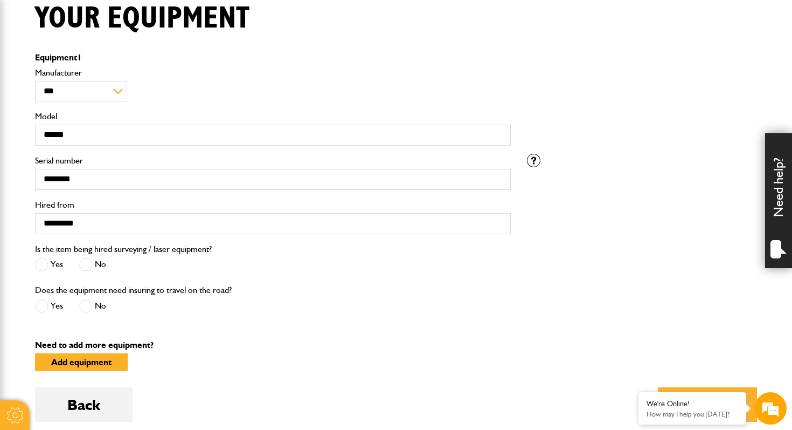
scroll to position [349, 0]
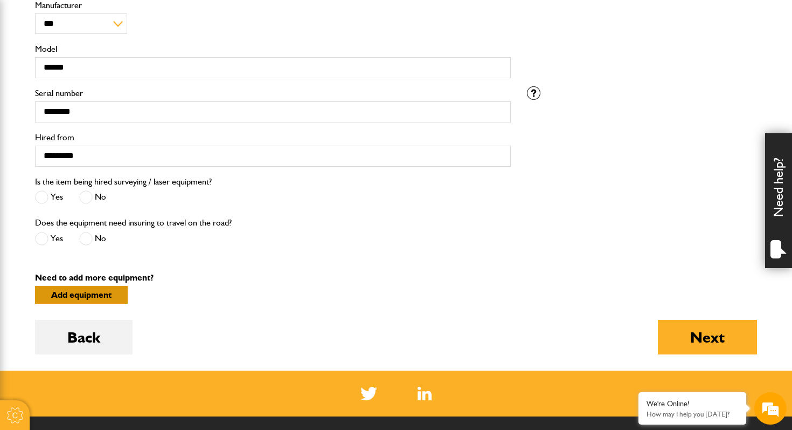
click at [81, 296] on button "Add equipment" at bounding box center [81, 295] width 93 height 18
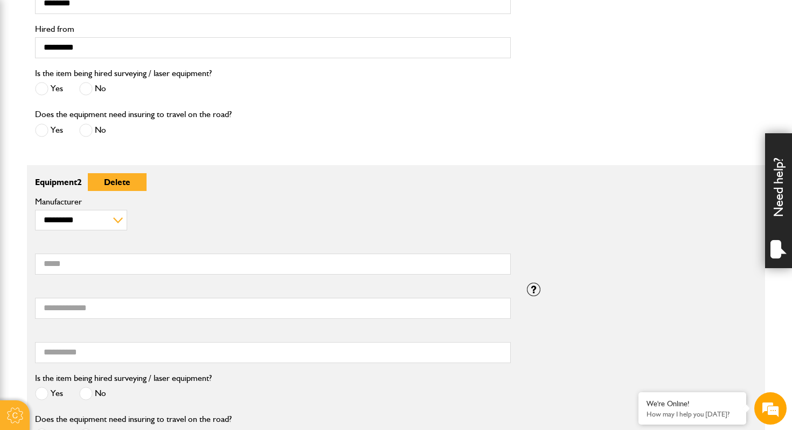
scroll to position [469, 0]
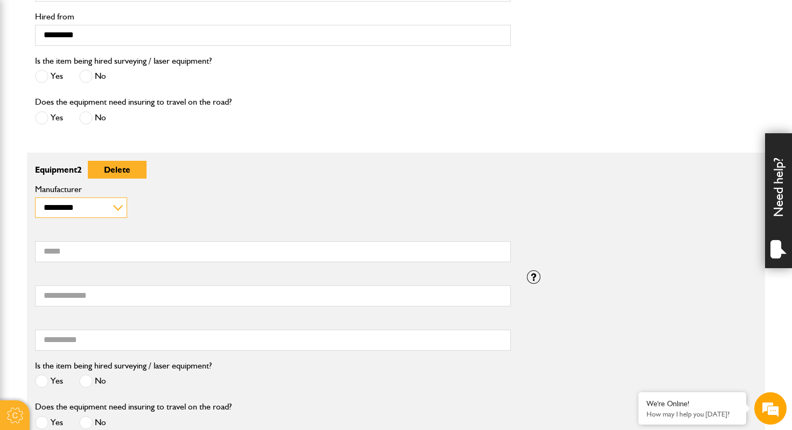
click at [74, 212] on select "**********" at bounding box center [81, 207] width 92 height 21
select select "**"
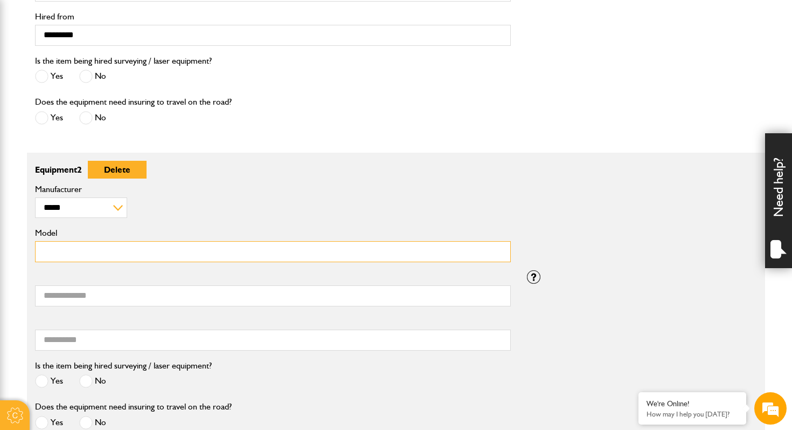
click at [106, 264] on div "**********" at bounding box center [273, 226] width 492 height 88
click at [93, 253] on input "Model" at bounding box center [273, 251] width 476 height 21
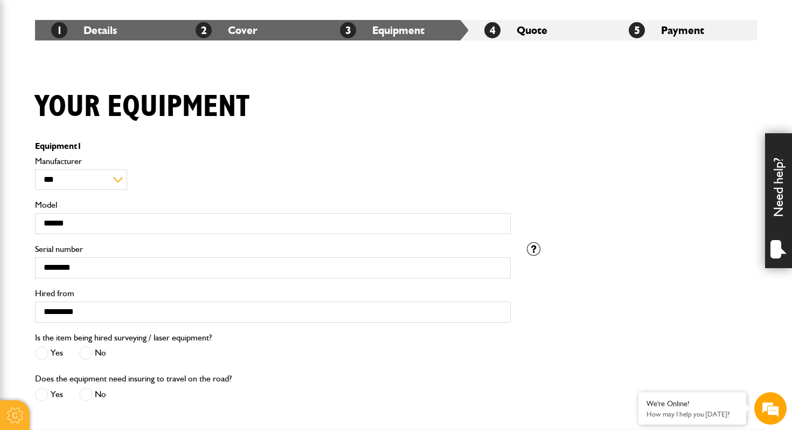
scroll to position [190, 0]
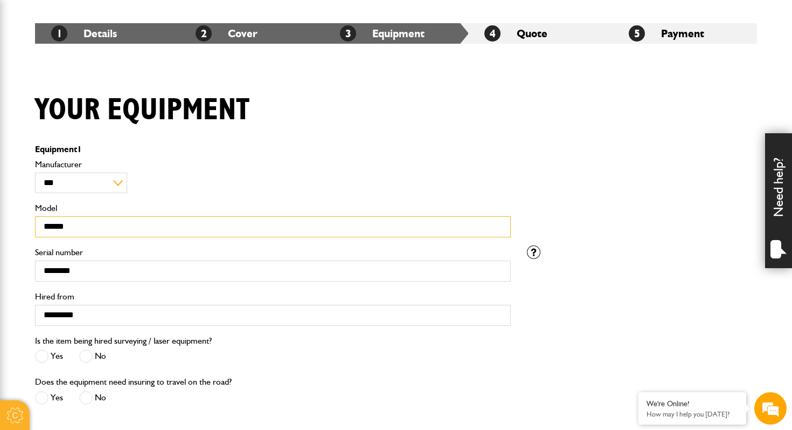
drag, startPoint x: 81, startPoint y: 221, endPoint x: 29, endPoint y: 223, distance: 51.7
click at [29, 223] on div "**********" at bounding box center [273, 201] width 492 height 88
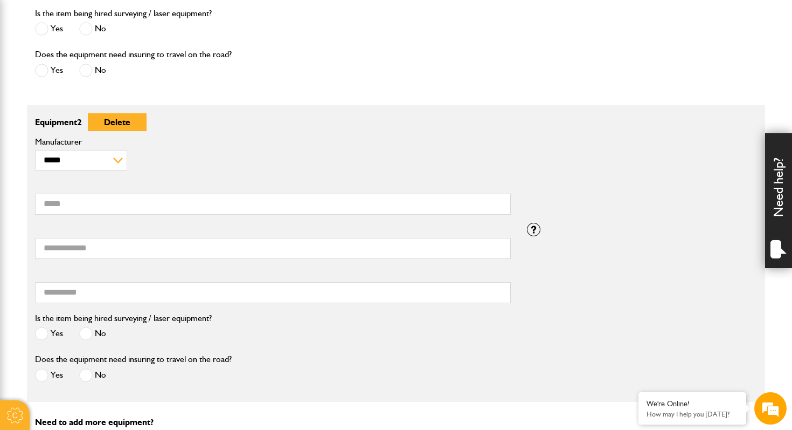
scroll to position [527, 0]
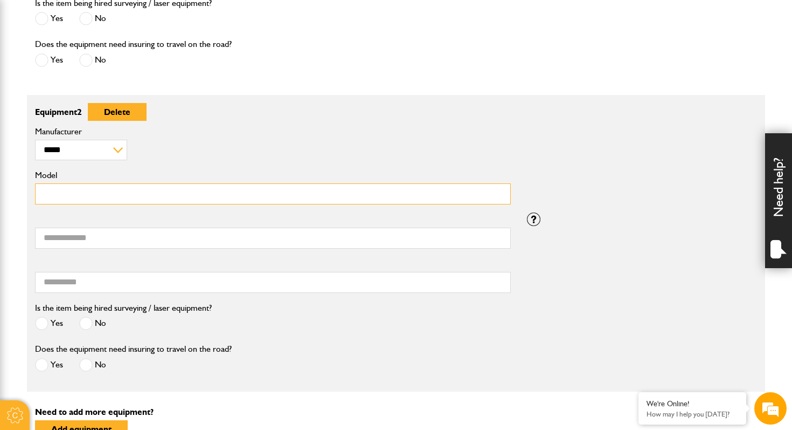
click at [68, 193] on input "Model" at bounding box center [273, 193] width 476 height 21
paste input "******"
type input "******"
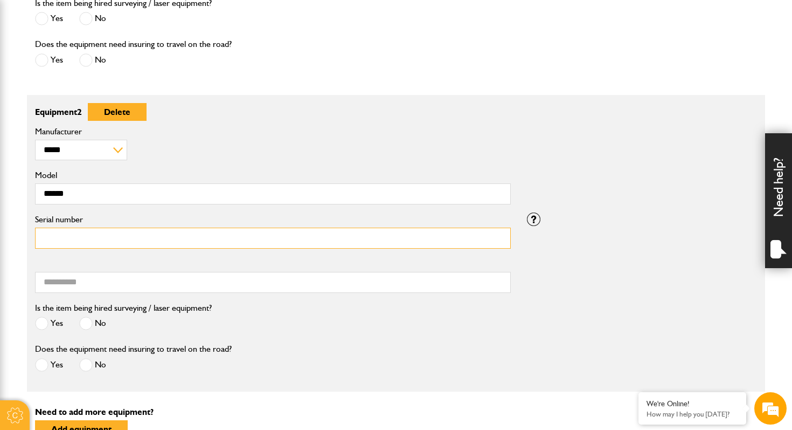
click at [86, 235] on input "Serial number" at bounding box center [273, 237] width 476 height 21
type input "***"
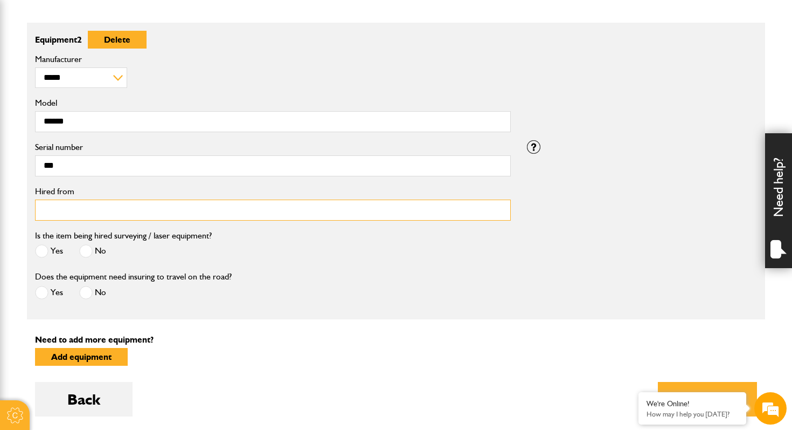
scroll to position [609, 0]
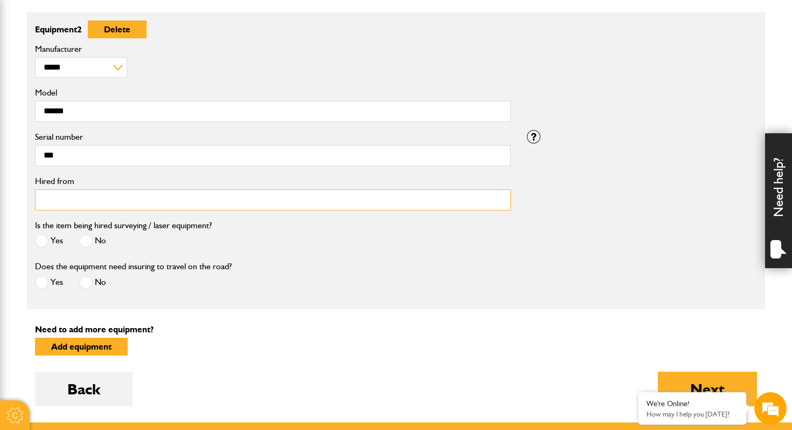
click at [67, 203] on input "Hired from" at bounding box center [273, 199] width 476 height 21
type input "*********"
click at [80, 235] on div "No" at bounding box center [92, 242] width 27 height 18
click at [88, 246] on span at bounding box center [85, 240] width 13 height 13
click at [85, 286] on span at bounding box center [85, 281] width 13 height 13
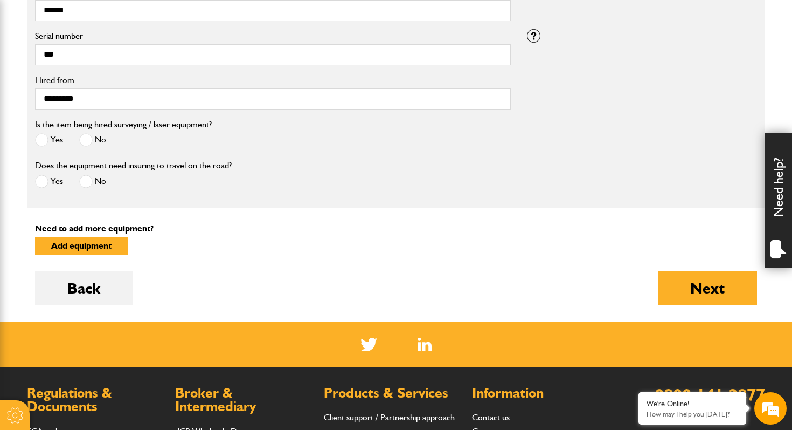
scroll to position [745, 0]
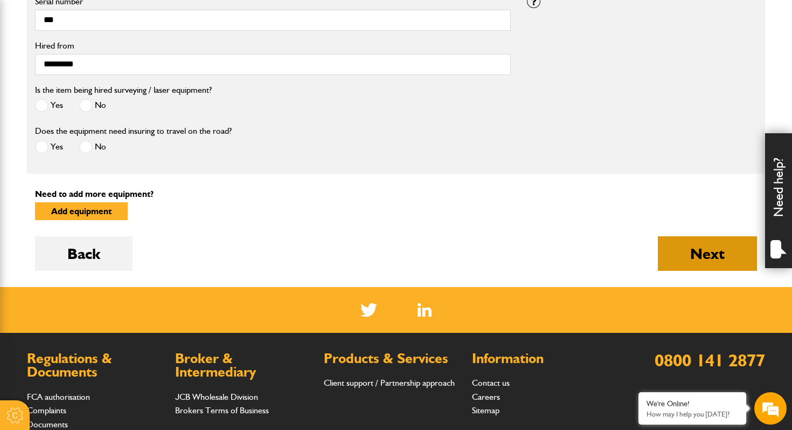
click at [711, 247] on button "Next" at bounding box center [707, 253] width 99 height 34
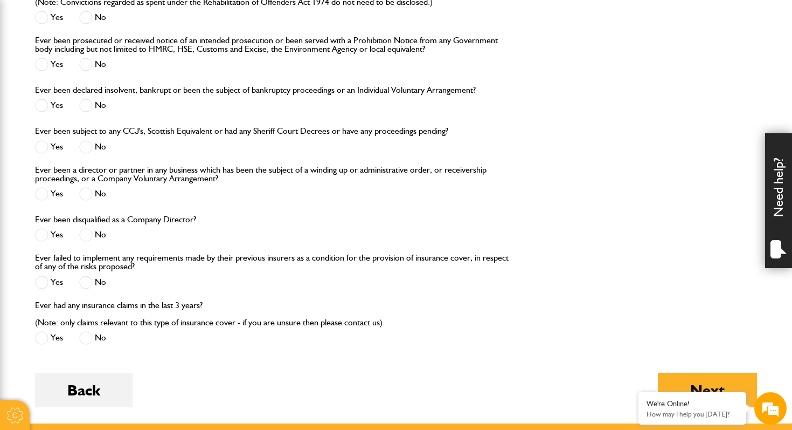
scroll to position [1152, 0]
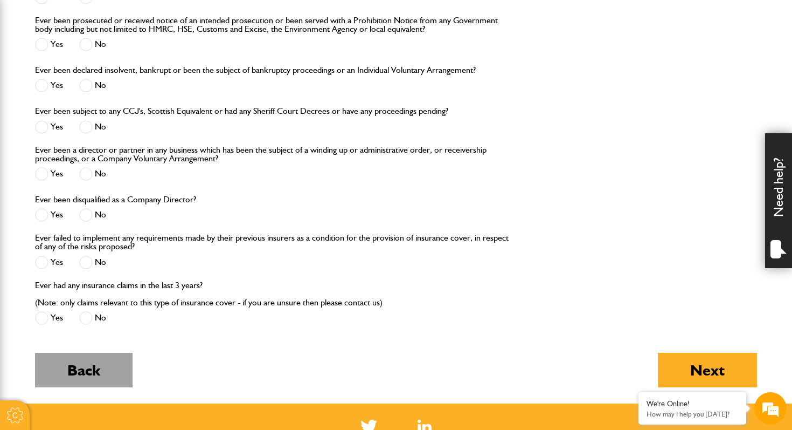
click at [92, 368] on button "Back" at bounding box center [84, 369] width 98 height 34
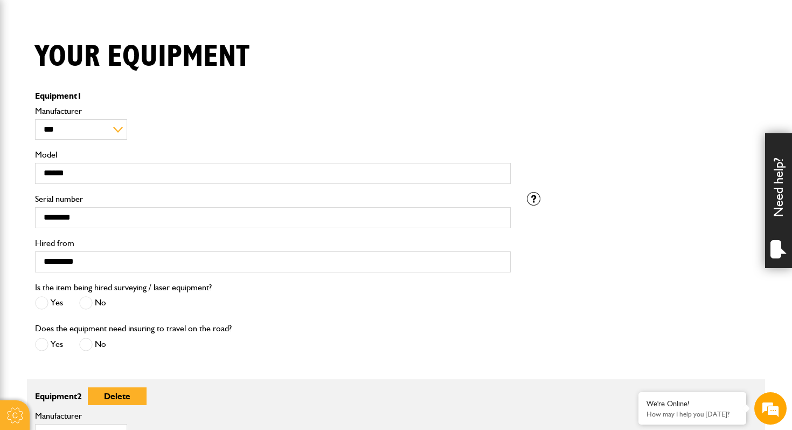
scroll to position [418, 0]
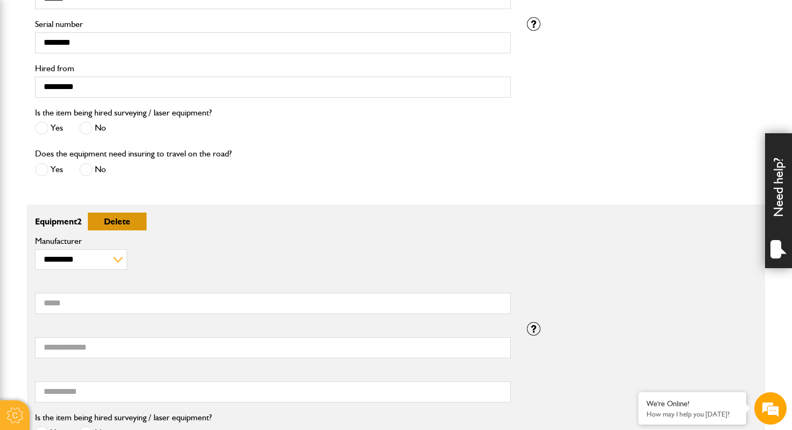
click at [127, 227] on button "Delete" at bounding box center [117, 221] width 59 height 18
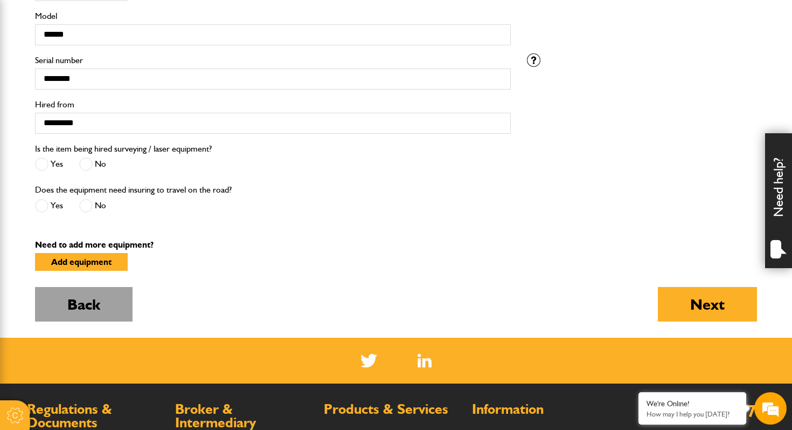
scroll to position [410, 0]
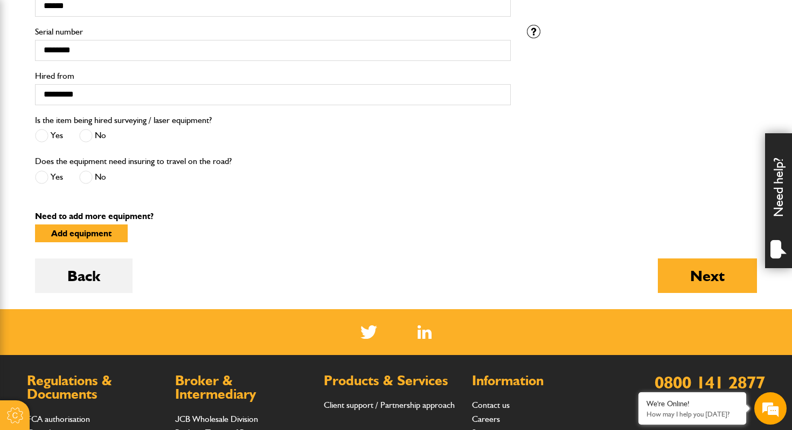
click at [72, 251] on div "Add equipment" at bounding box center [396, 241] width 722 height 34
click at [75, 275] on button "Back" at bounding box center [84, 275] width 98 height 34
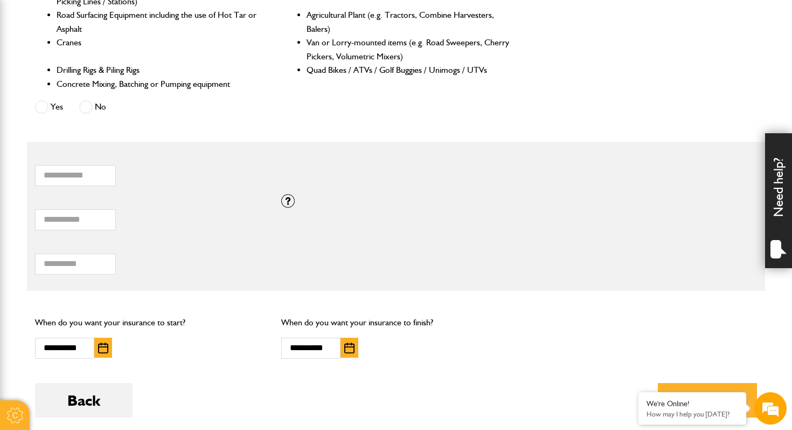
scroll to position [562, 0]
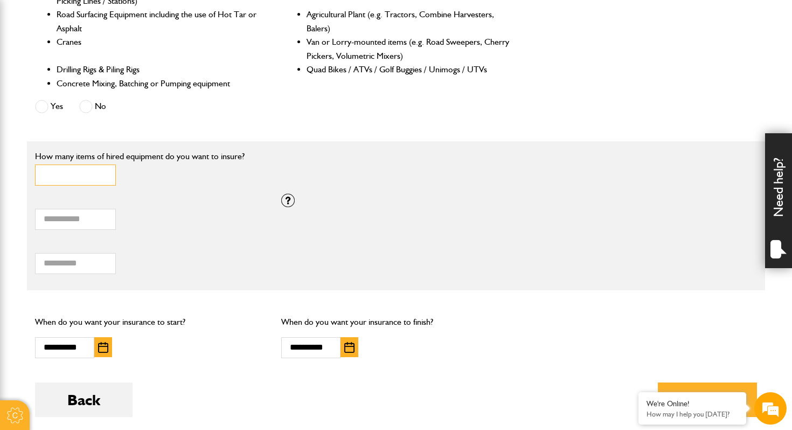
click at [97, 175] on input "*" at bounding box center [75, 174] width 81 height 21
type input "*"
click at [102, 178] on input "*" at bounding box center [75, 174] width 81 height 21
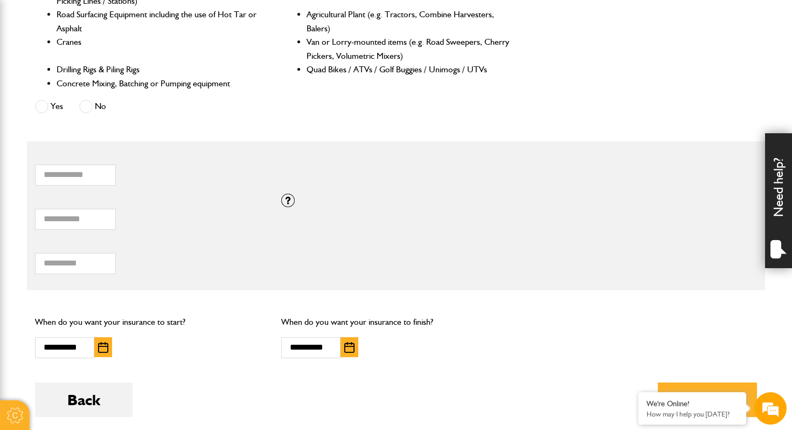
click at [148, 178] on div "* How many items of hired equipment do you want to insure?" at bounding box center [273, 168] width 476 height 33
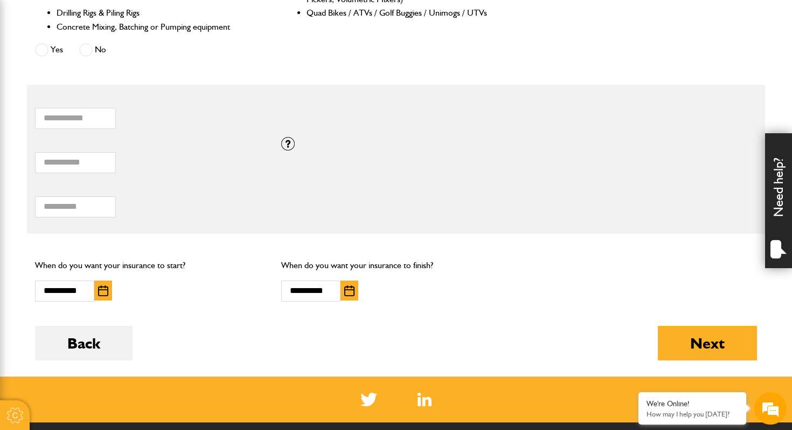
scroll to position [644, 0]
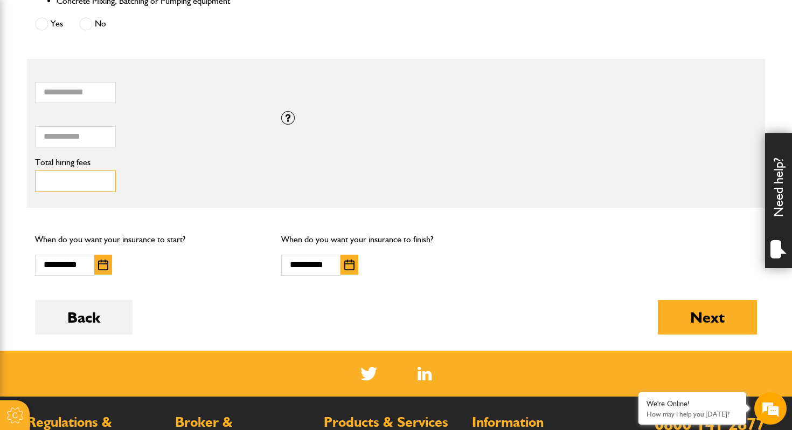
drag, startPoint x: 72, startPoint y: 184, endPoint x: 22, endPoint y: 178, distance: 49.9
click at [24, 178] on body "Cookie Options You can control which cookies we use with the form below. Please…" at bounding box center [396, 6] width 792 height 1301
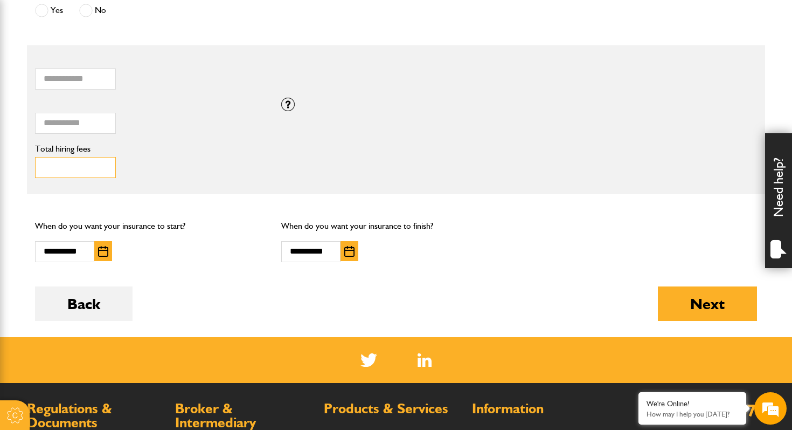
scroll to position [673, 0]
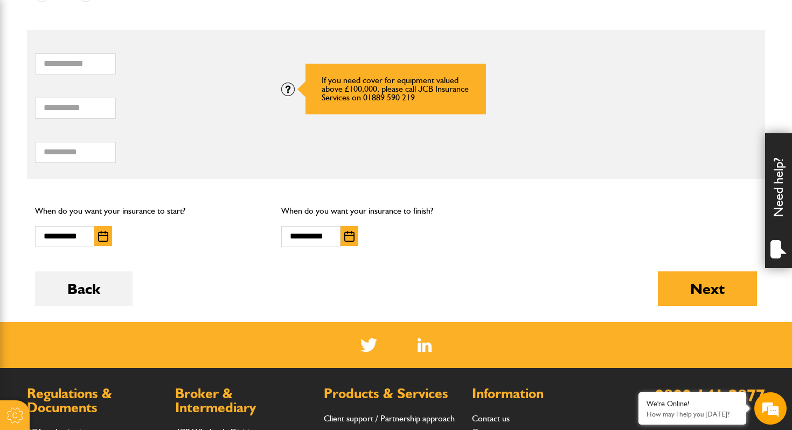
click at [288, 93] on div at bounding box center [287, 88] width 13 height 13
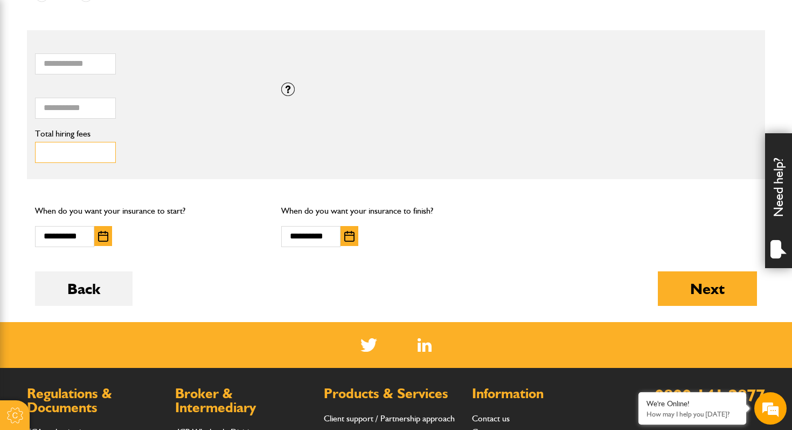
click at [112, 159] on input "****" at bounding box center [75, 152] width 81 height 21
click at [65, 155] on input "****" at bounding box center [75, 152] width 81 height 21
click at [73, 131] on label "Total hiring fees" at bounding box center [150, 133] width 230 height 9
click at [73, 142] on input "****" at bounding box center [75, 152] width 81 height 21
click at [71, 135] on label "Total hiring fees" at bounding box center [150, 133] width 230 height 9
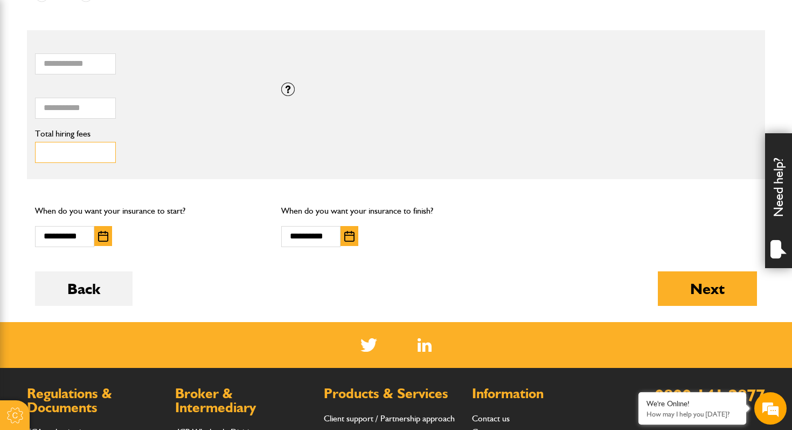
click at [71, 142] on input "****" at bounding box center [75, 152] width 81 height 21
click at [68, 153] on input "****" at bounding box center [75, 152] width 81 height 21
drag, startPoint x: 74, startPoint y: 151, endPoint x: 37, endPoint y: 154, distance: 36.7
click at [37, 154] on input "****" at bounding box center [75, 152] width 81 height 21
click at [196, 178] on fieldset "* How many items of hired equipment do you want to insure? ***** Total combined…" at bounding box center [396, 104] width 738 height 149
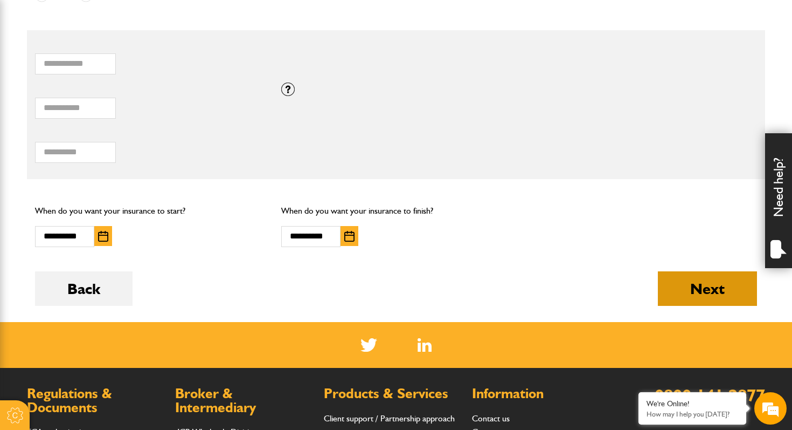
click at [670, 281] on button "Next" at bounding box center [707, 288] width 99 height 34
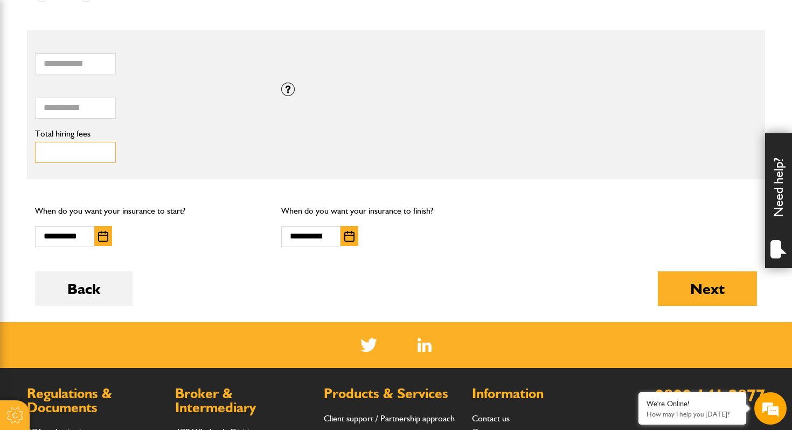
click at [78, 154] on input "*******" at bounding box center [75, 152] width 81 height 21
type input "****"
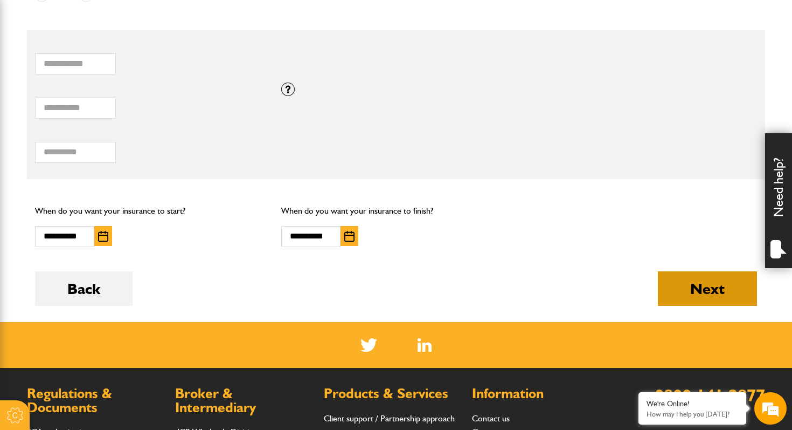
click at [717, 275] on button "Next" at bounding box center [707, 288] width 99 height 34
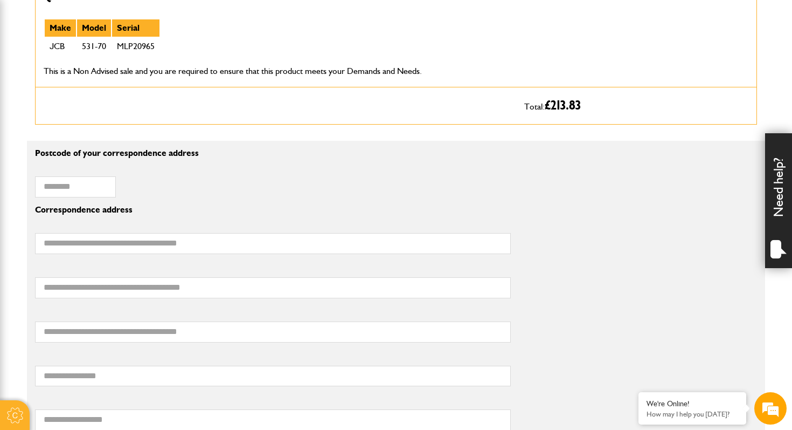
scroll to position [588, 0]
click at [52, 186] on input "Postcode of your correspondence address" at bounding box center [75, 186] width 81 height 21
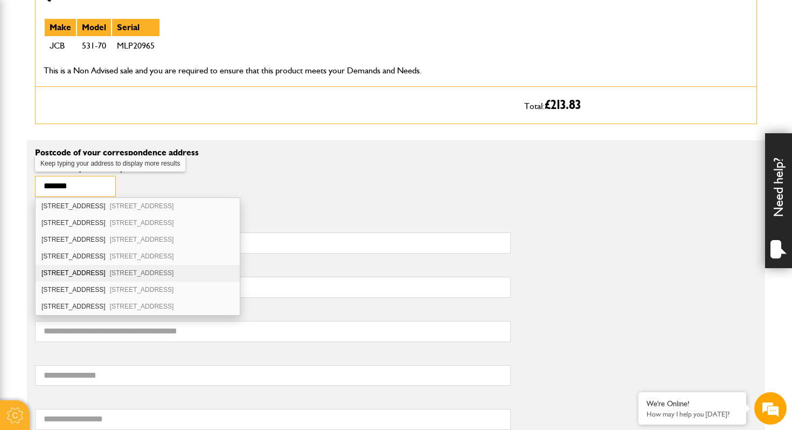
scroll to position [36, 0]
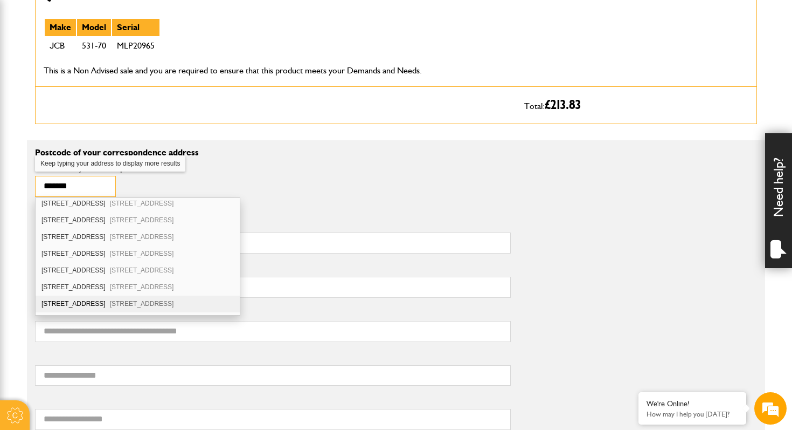
type input "*******"
click at [77, 302] on div "[STREET_ADDRESS][PERSON_NAME]" at bounding box center [138, 303] width 204 height 17
type input "**********"
type input "*******"
type input "**********"
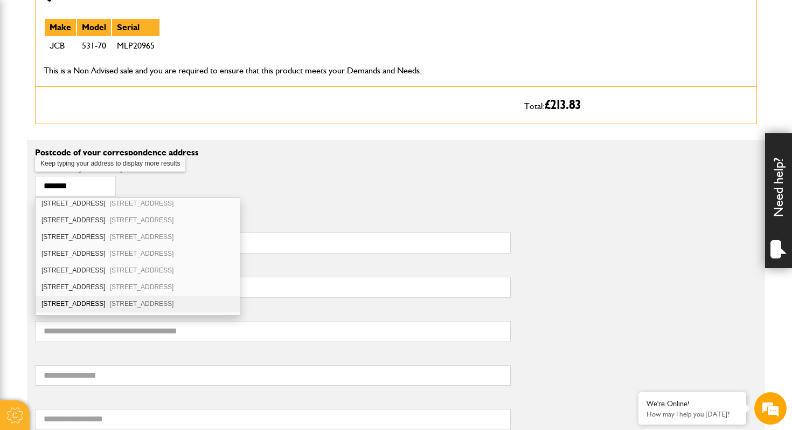
type input "**********"
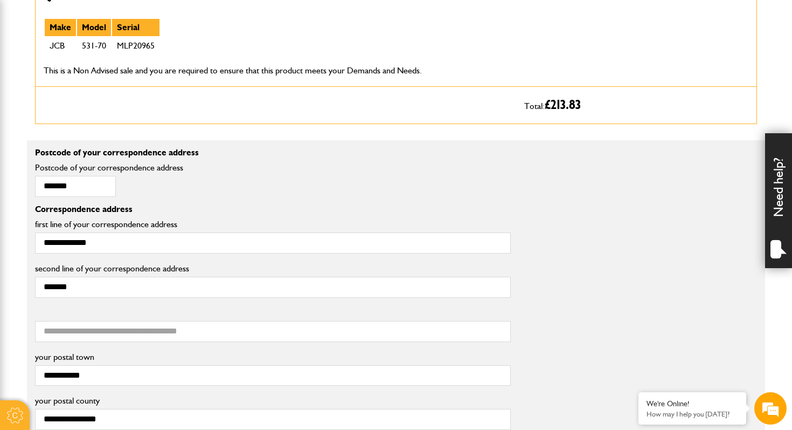
click at [255, 184] on div "******* Postcode of your correspondence address" at bounding box center [273, 183] width 492 height 44
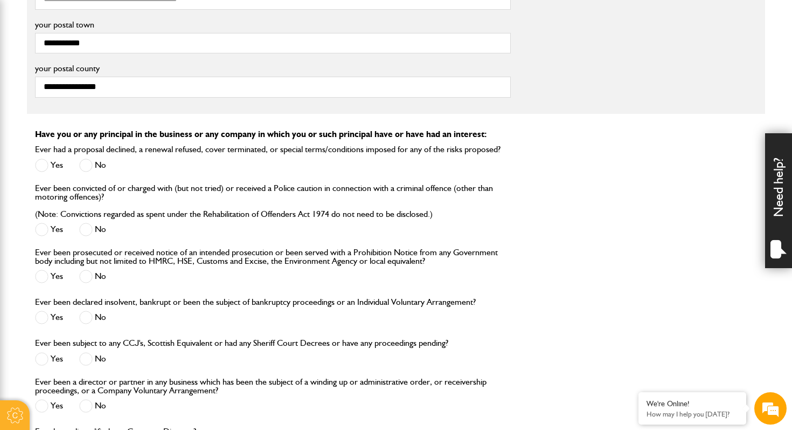
scroll to position [954, 0]
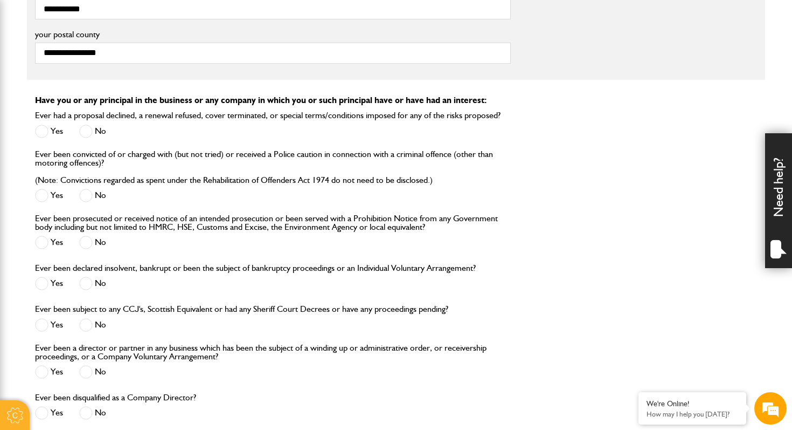
click at [137, 100] on p "Have you or any principal in the business or any company in which you or such p…" at bounding box center [396, 100] width 722 height 9
click at [84, 129] on span at bounding box center [85, 130] width 13 height 13
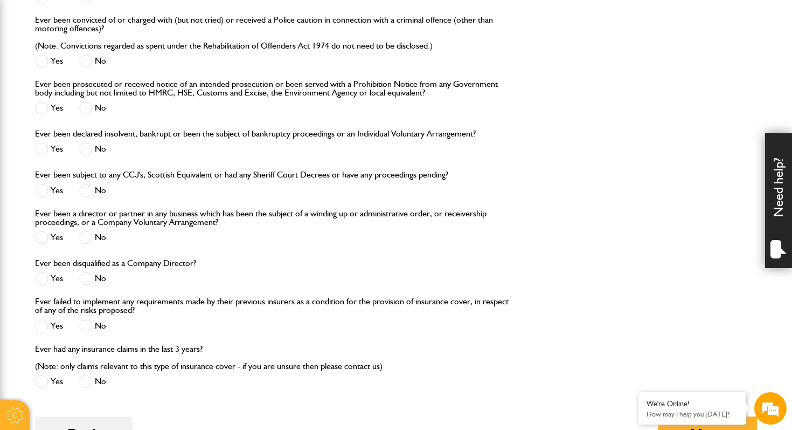
scroll to position [1090, 0]
click at [84, 60] on span at bounding box center [85, 59] width 13 height 13
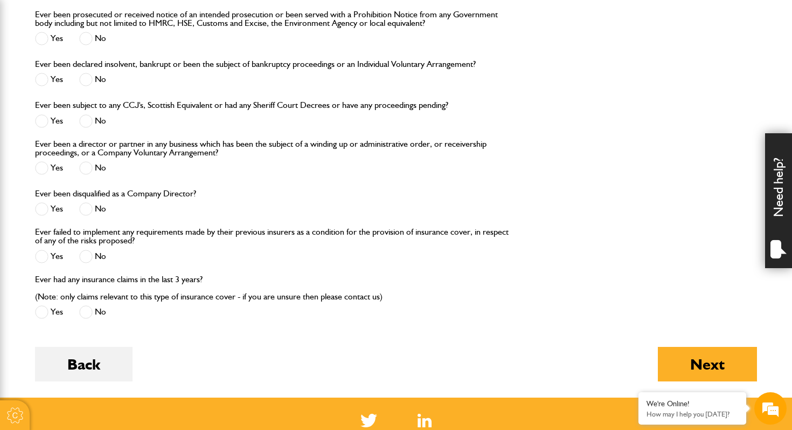
scroll to position [1161, 0]
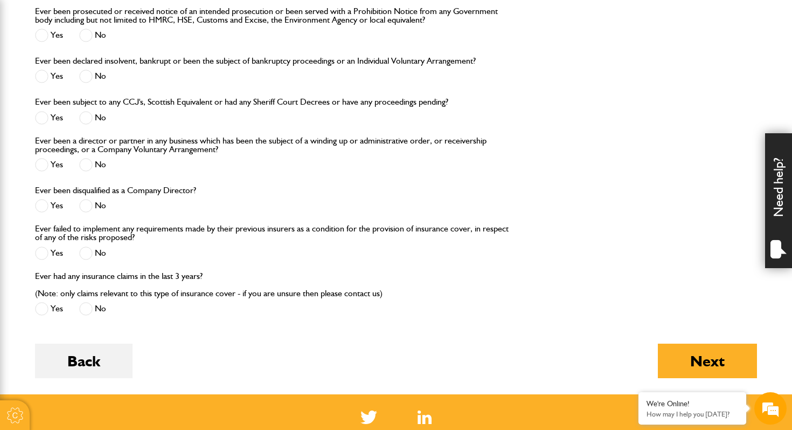
click at [192, 22] on label "Ever been prosecuted or received notice of an intended prosecution or been serv…" at bounding box center [273, 15] width 476 height 17
click at [88, 36] on span at bounding box center [85, 35] width 13 height 13
click at [86, 77] on span at bounding box center [85, 76] width 13 height 13
click at [96, 120] on label "No" at bounding box center [92, 117] width 27 height 13
click at [85, 165] on span at bounding box center [85, 164] width 13 height 13
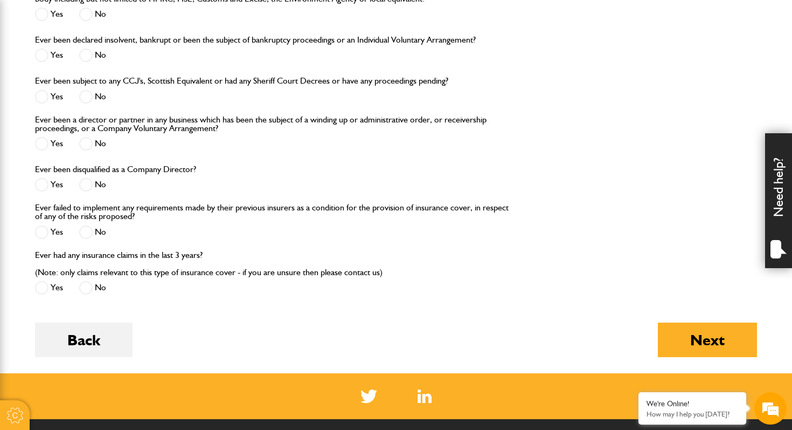
scroll to position [1188, 0]
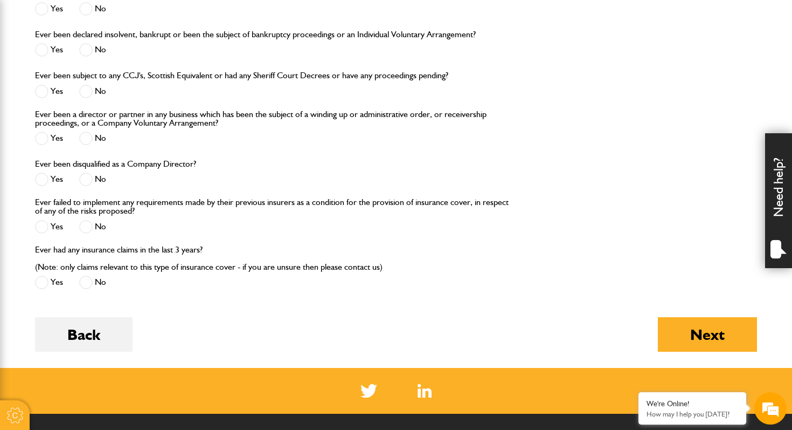
click at [84, 179] on span at bounding box center [85, 178] width 13 height 13
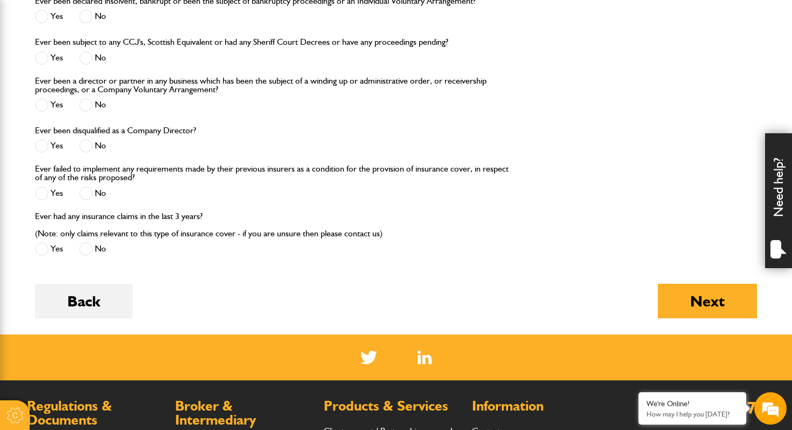
scroll to position [1229, 0]
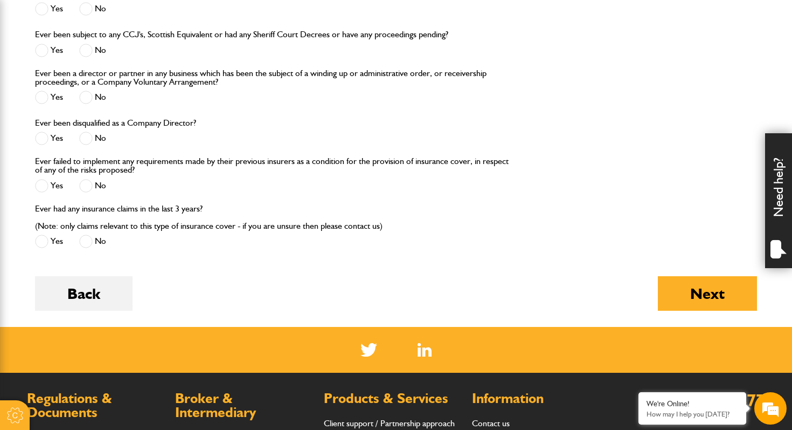
click at [89, 188] on span at bounding box center [85, 185] width 13 height 13
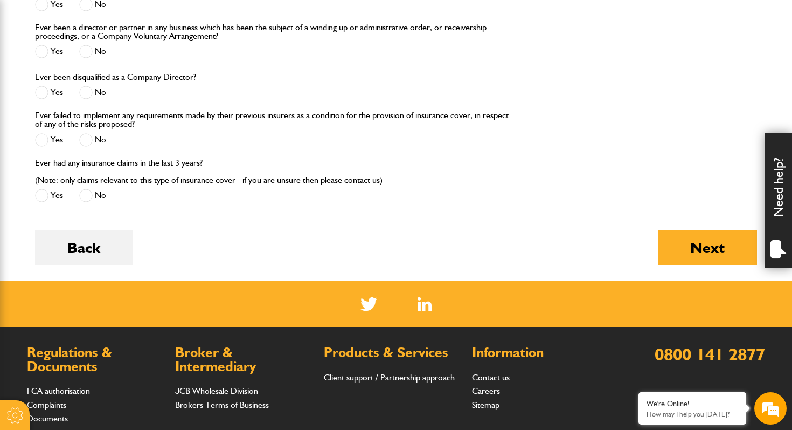
scroll to position [1290, 0]
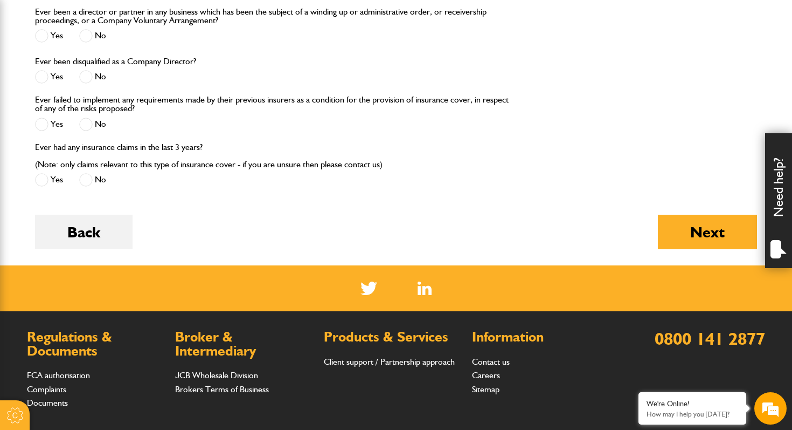
click at [80, 183] on span at bounding box center [85, 179] width 13 height 13
click at [692, 236] on button "Next" at bounding box center [707, 231] width 99 height 34
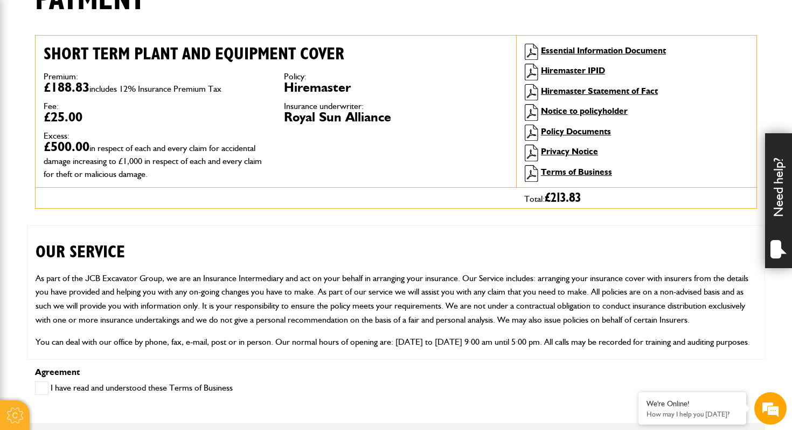
scroll to position [293, 0]
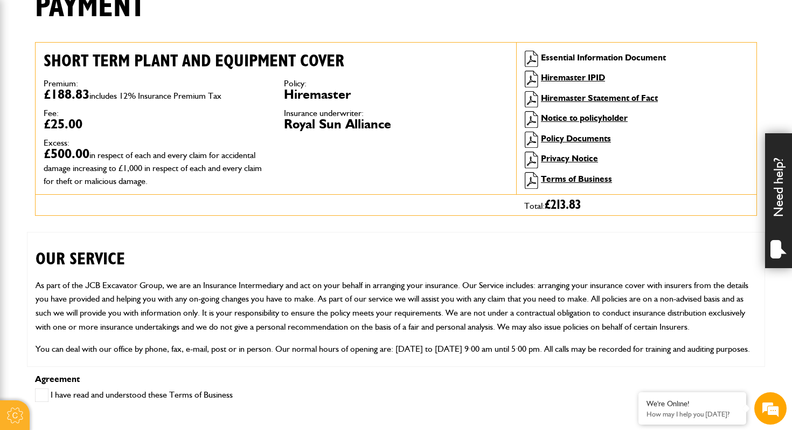
click at [593, 57] on link "Essential Information Document" at bounding box center [603, 57] width 125 height 10
click at [564, 78] on link "Hiremaster IPID" at bounding box center [573, 77] width 64 height 10
click at [207, 275] on div "OUR SERVICE As part of the JCB Excavator Group, we are an Insurance Intermediar…" at bounding box center [396, 299] width 738 height 135
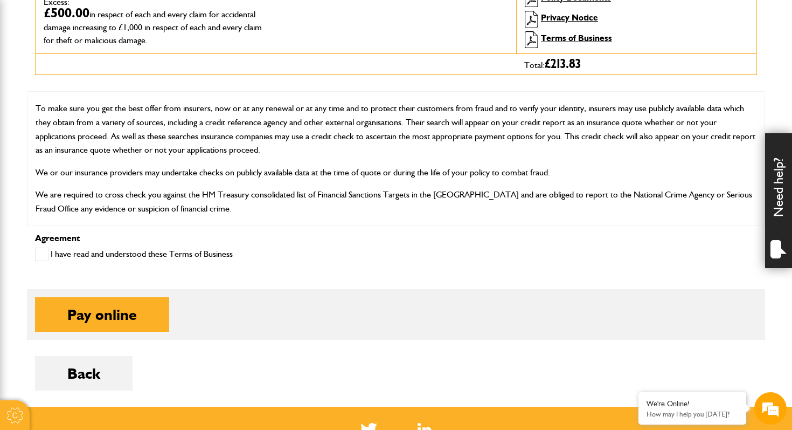
scroll to position [2878, 0]
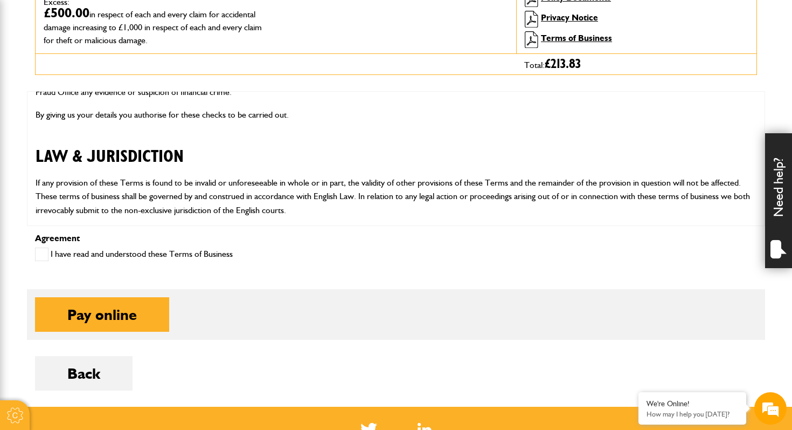
click at [40, 258] on span at bounding box center [41, 253] width 13 height 13
click at [91, 332] on fieldset "Pay online Pay on account" at bounding box center [396, 314] width 738 height 51
click at [86, 319] on button "Pay online" at bounding box center [102, 314] width 134 height 34
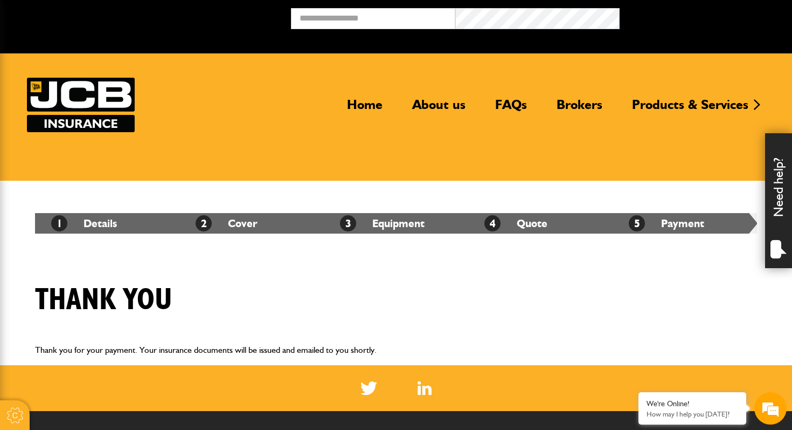
scroll to position [242, 0]
